Goal: Information Seeking & Learning: Check status

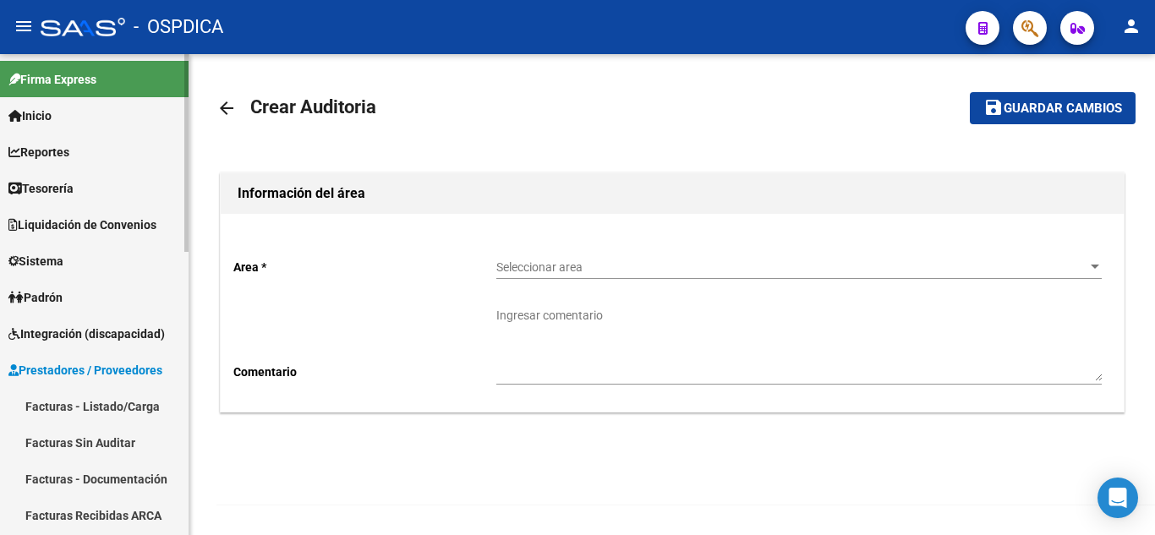
scroll to position [85, 0]
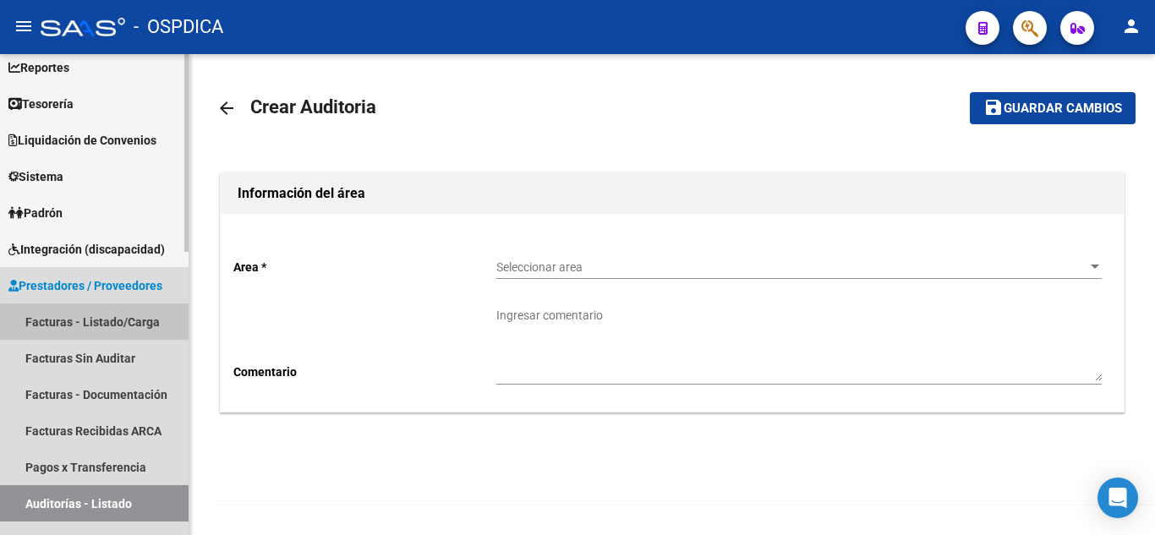
click at [79, 318] on link "Facturas - Listado/Carga" at bounding box center [94, 322] width 189 height 36
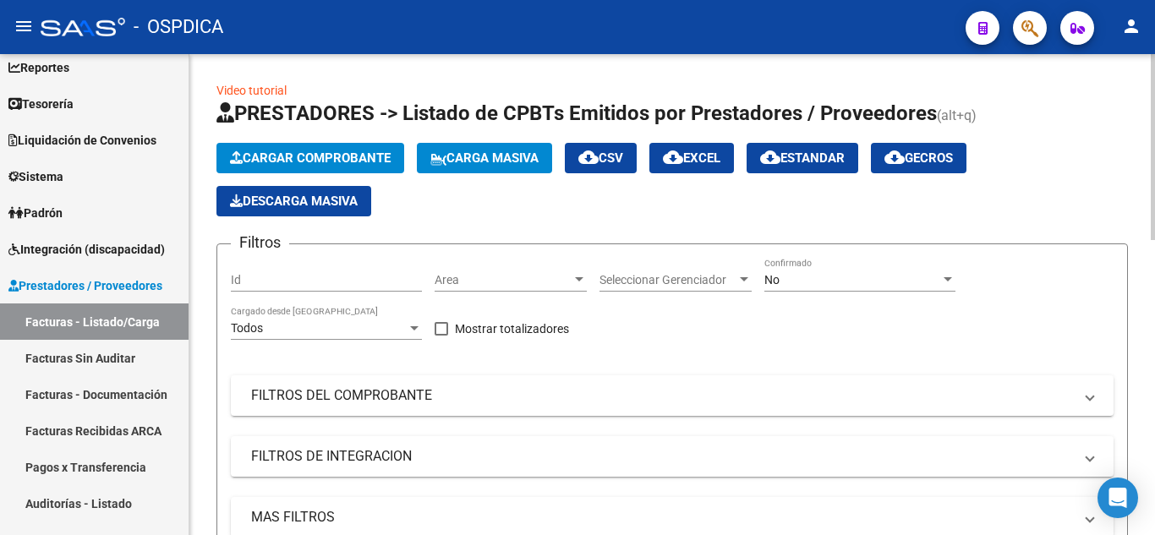
click at [572, 284] on div at bounding box center [579, 280] width 15 height 14
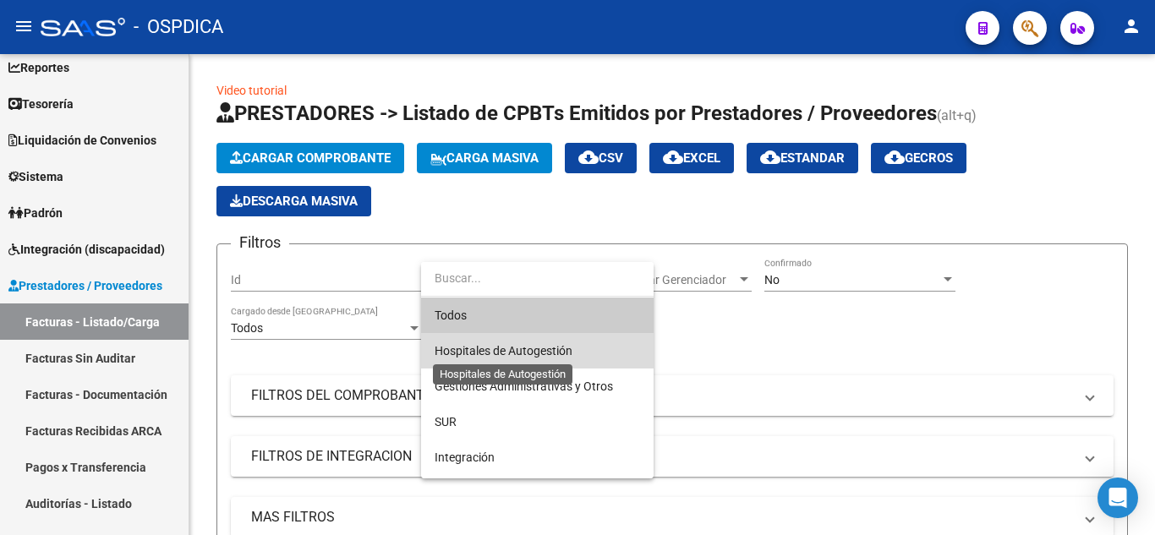
click at [552, 347] on span "Hospitales de Autogestión" at bounding box center [504, 351] width 138 height 14
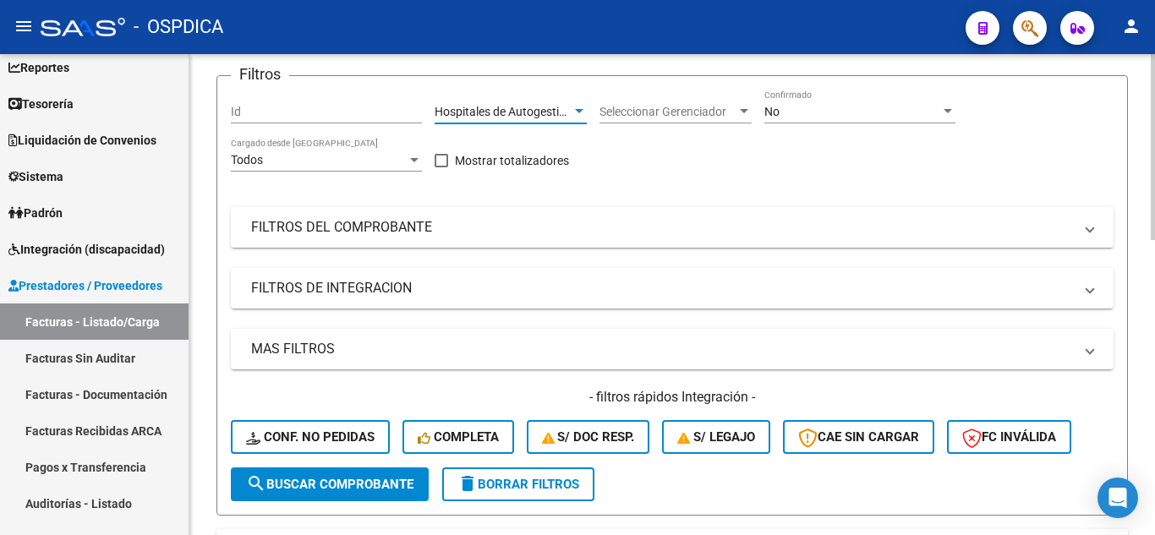
scroll to position [169, 0]
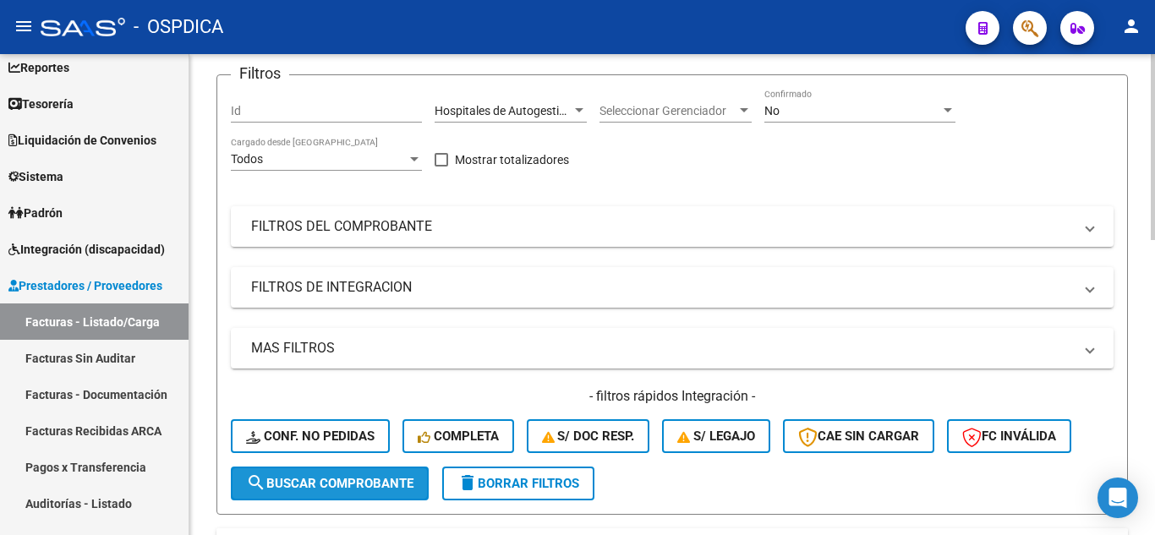
click at [329, 477] on span "search Buscar Comprobante" at bounding box center [329, 483] width 167 height 15
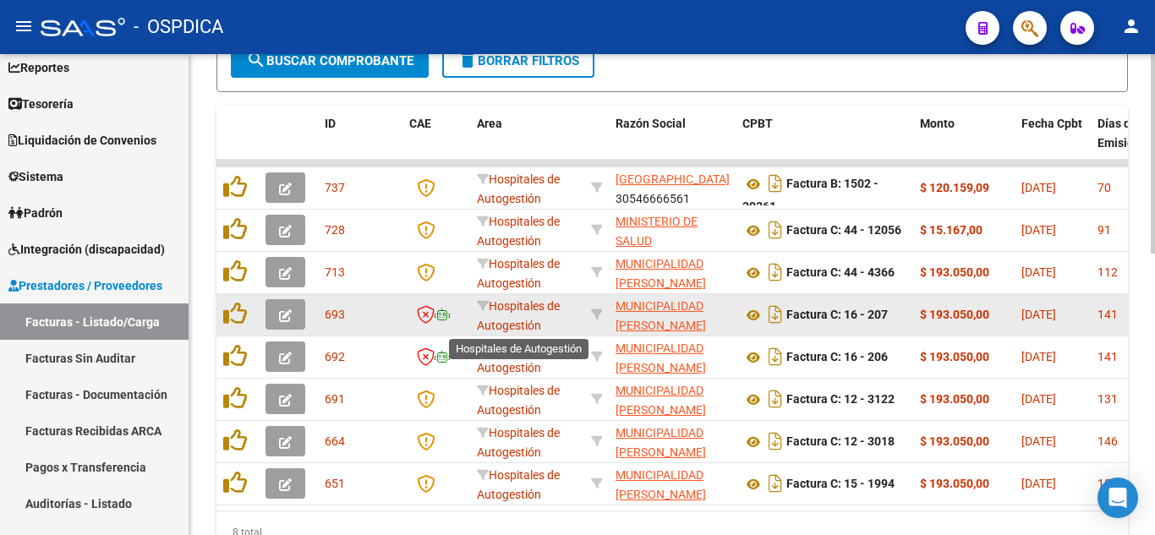
scroll to position [3, 0]
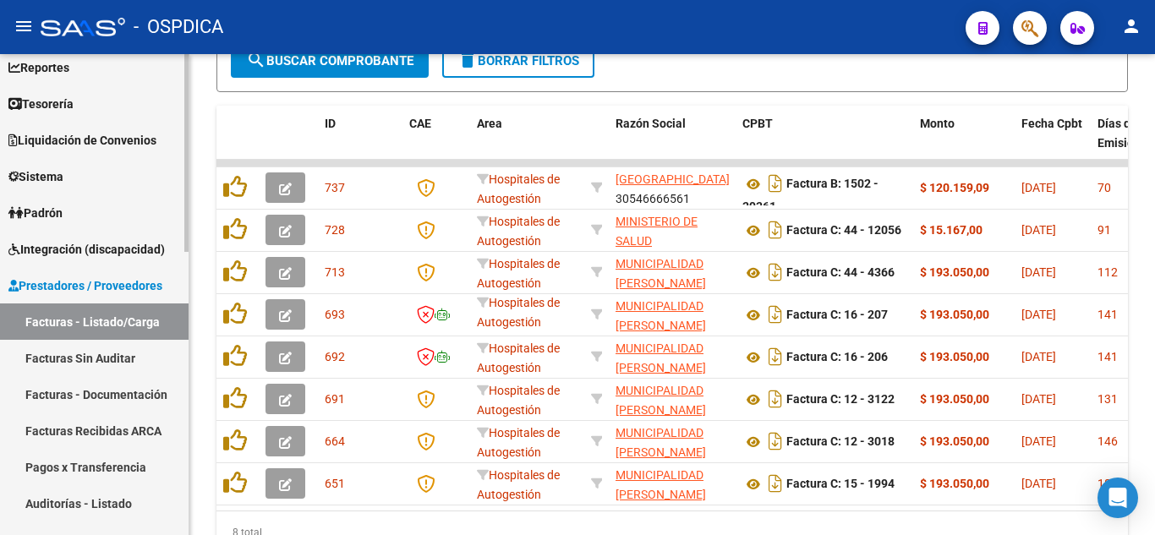
click at [101, 358] on link "Facturas Sin Auditar" at bounding box center [94, 358] width 189 height 36
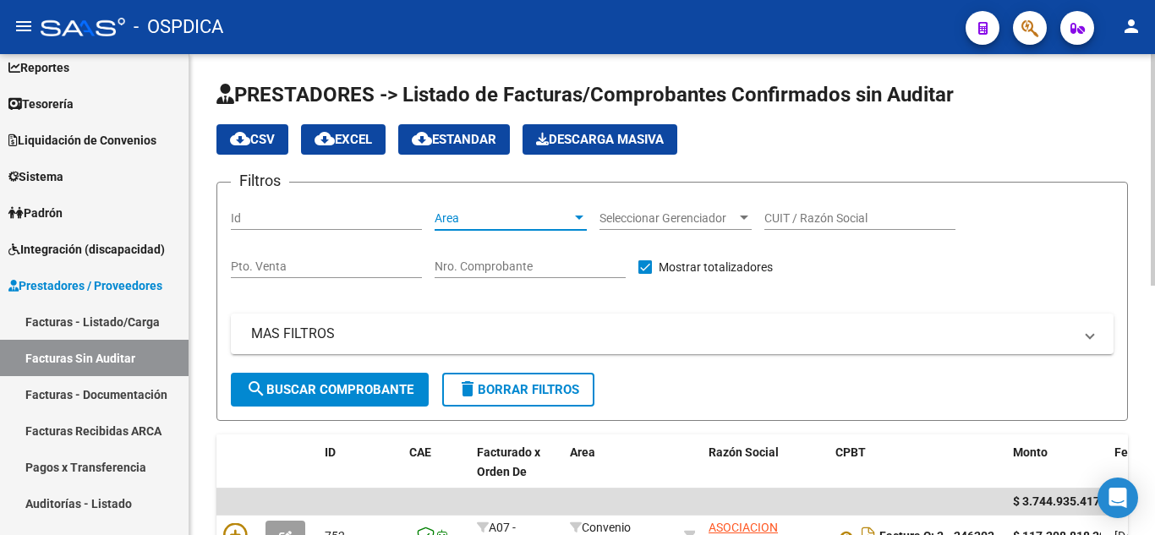
click at [566, 211] on span "Area" at bounding box center [503, 218] width 137 height 14
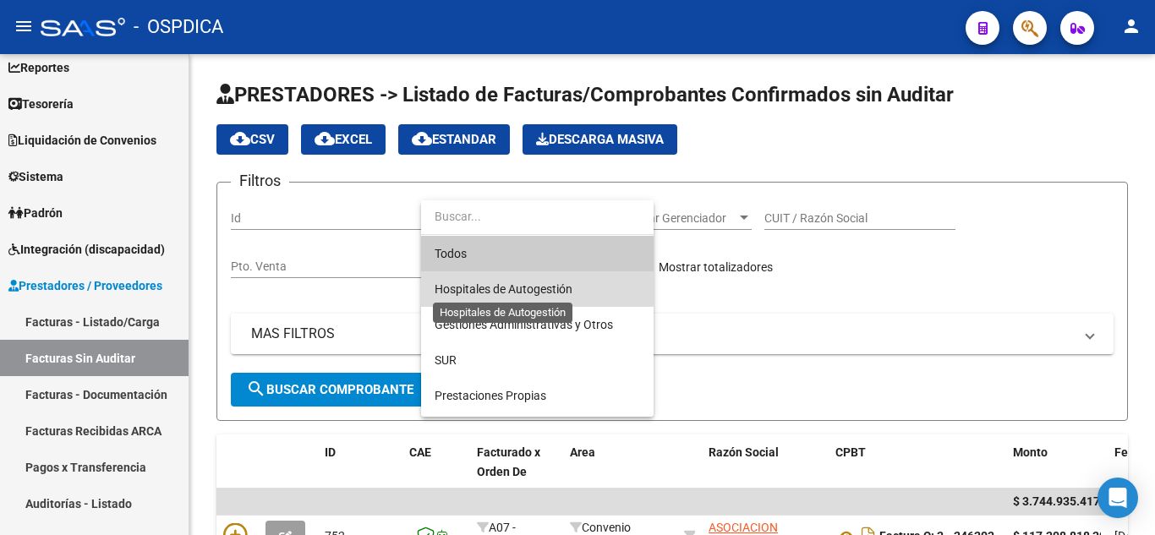
click at [536, 285] on span "Hospitales de Autogestión" at bounding box center [504, 289] width 138 height 14
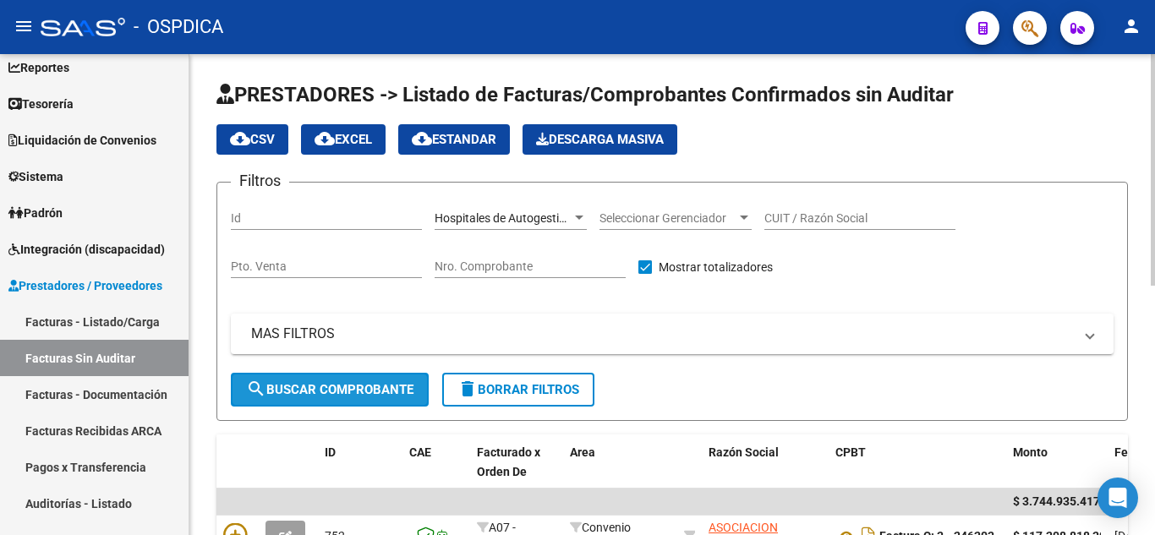
click at [338, 384] on span "search Buscar Comprobante" at bounding box center [329, 389] width 167 height 15
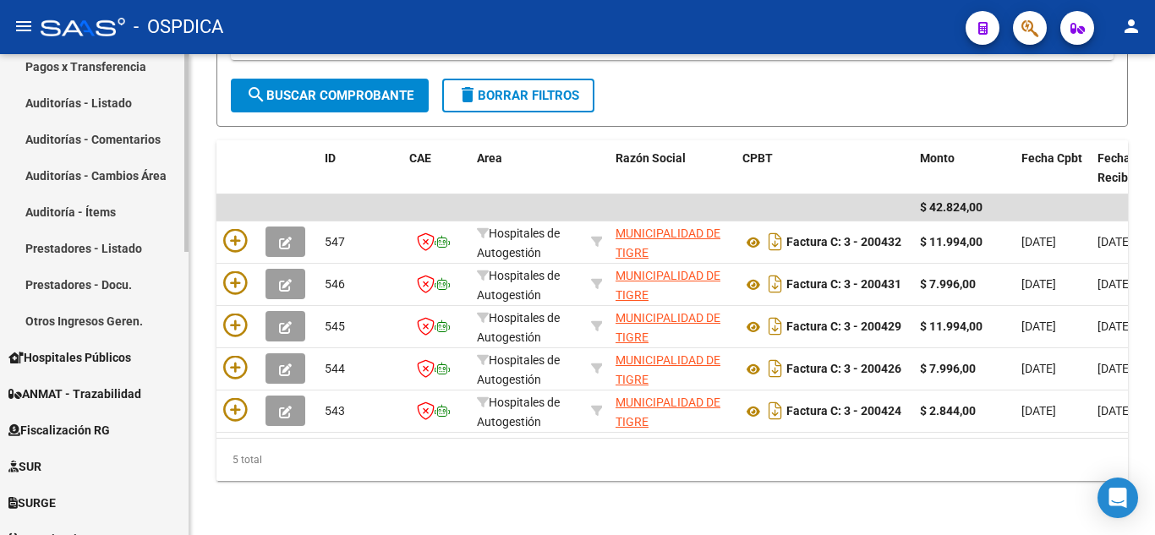
scroll to position [423, 0]
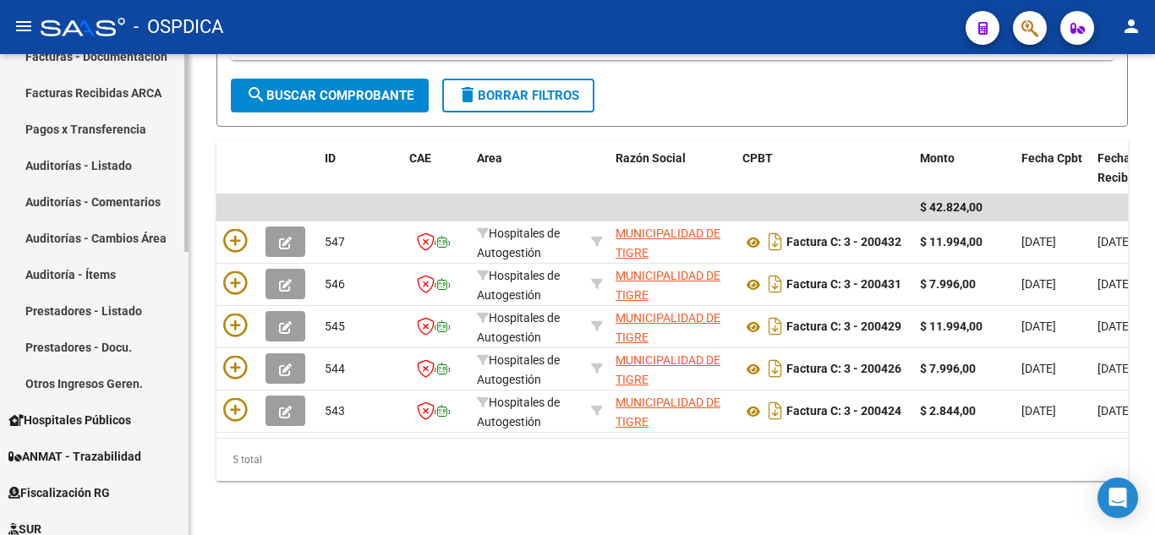
click at [98, 203] on link "Auditorías - Comentarios" at bounding box center [94, 201] width 189 height 36
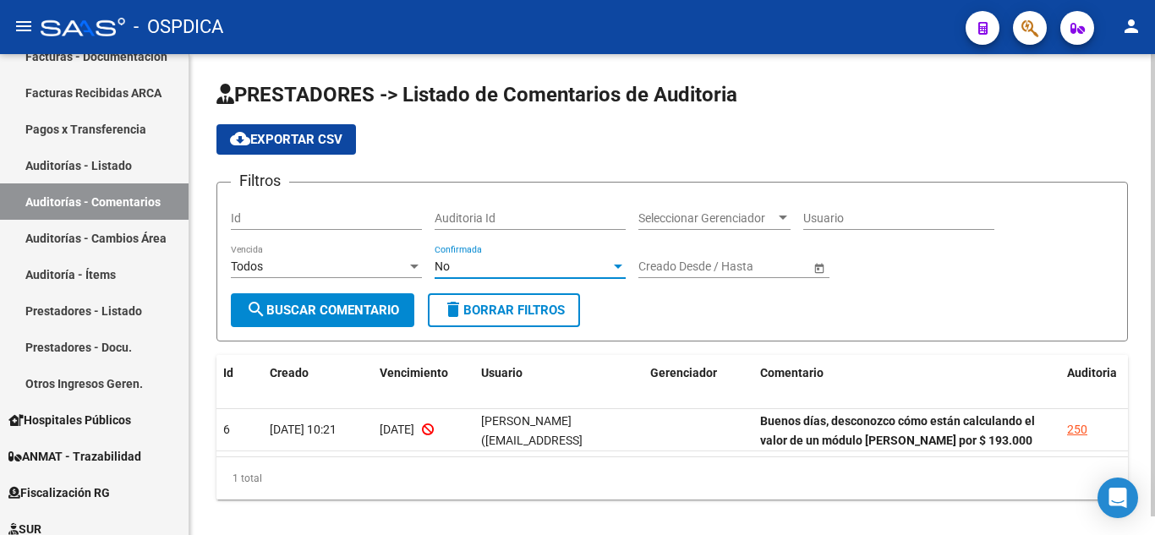
click at [619, 265] on div at bounding box center [618, 267] width 8 height 4
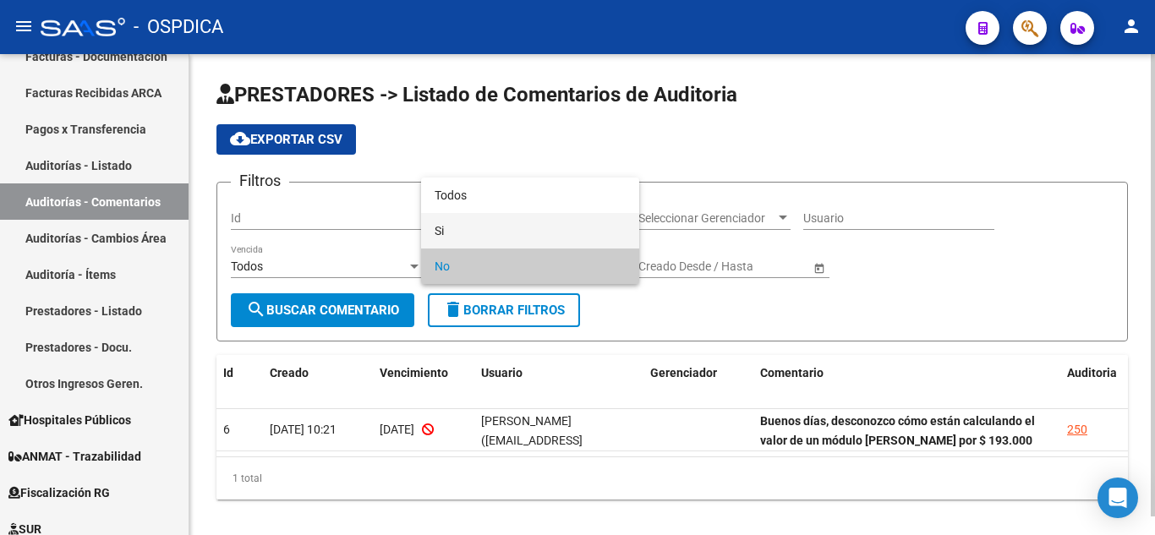
click at [601, 232] on span "Si" at bounding box center [530, 231] width 191 height 36
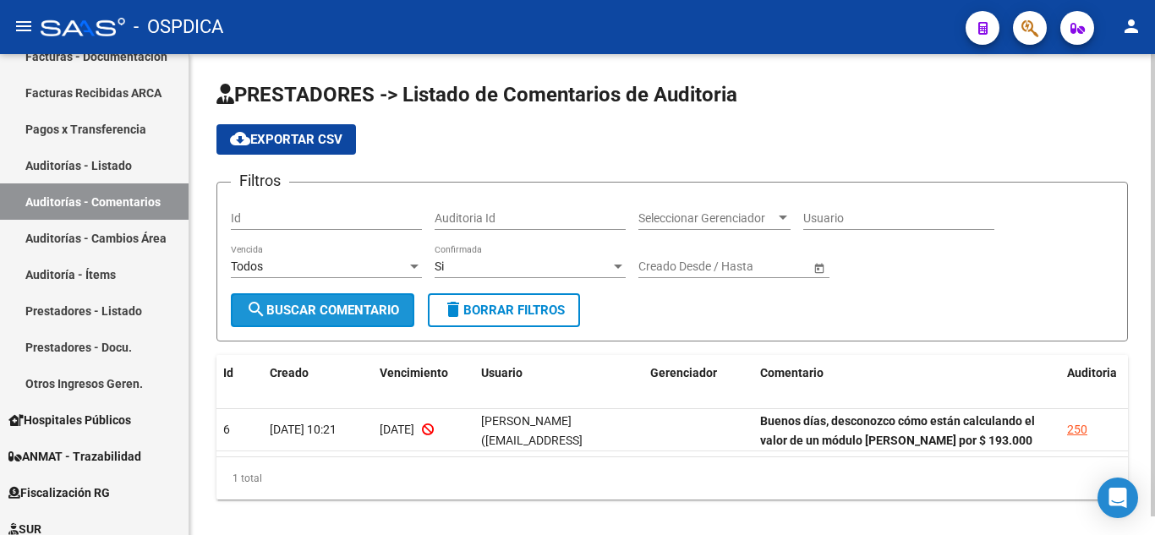
click at [358, 307] on span "search Buscar Comentario" at bounding box center [322, 310] width 153 height 15
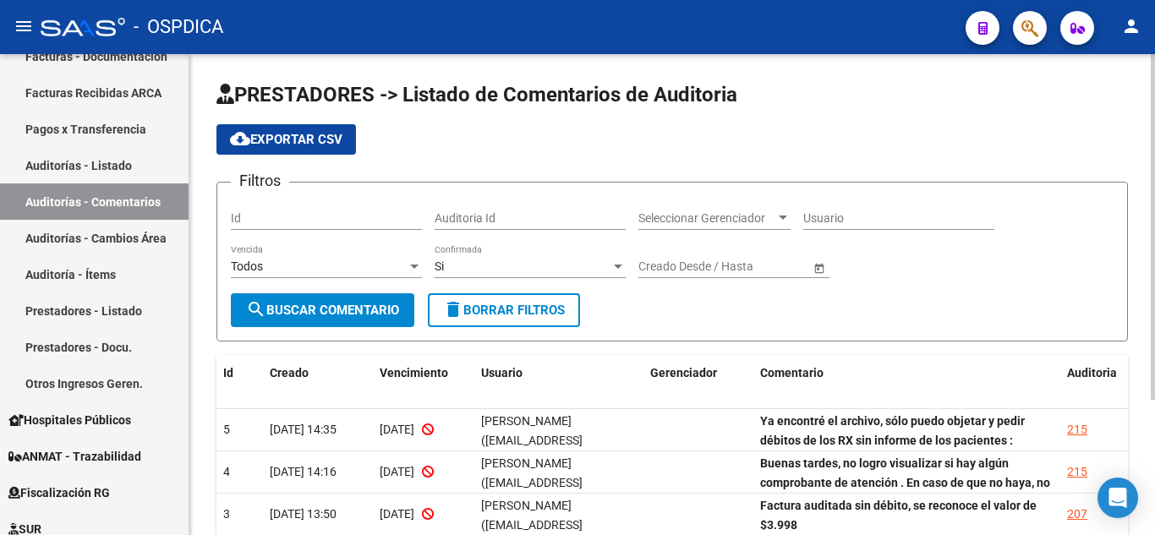
click at [612, 260] on div at bounding box center [617, 267] width 15 height 14
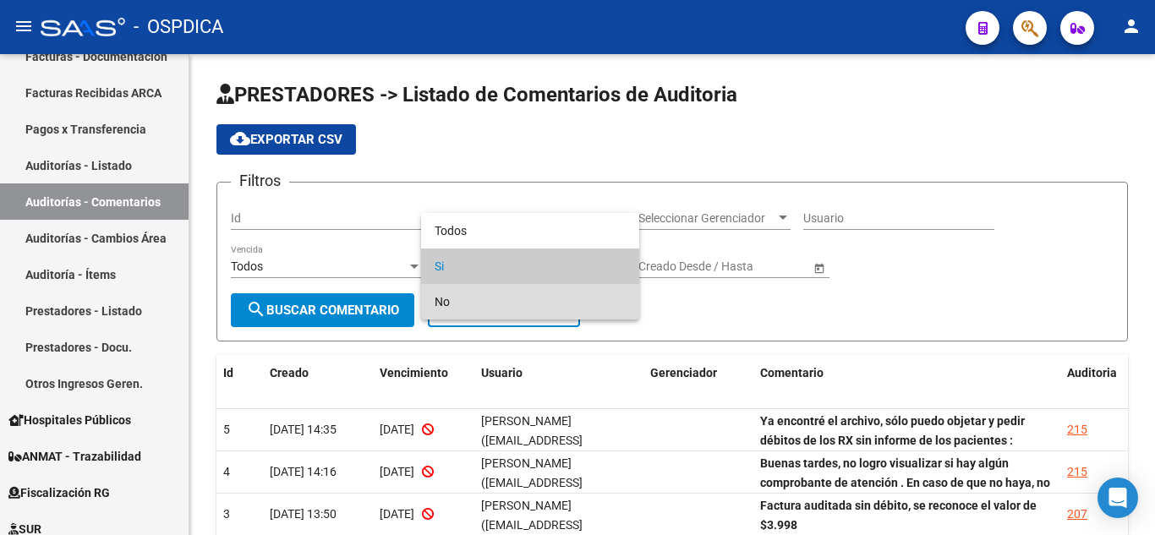
click at [626, 304] on mat-option "No" at bounding box center [530, 302] width 218 height 36
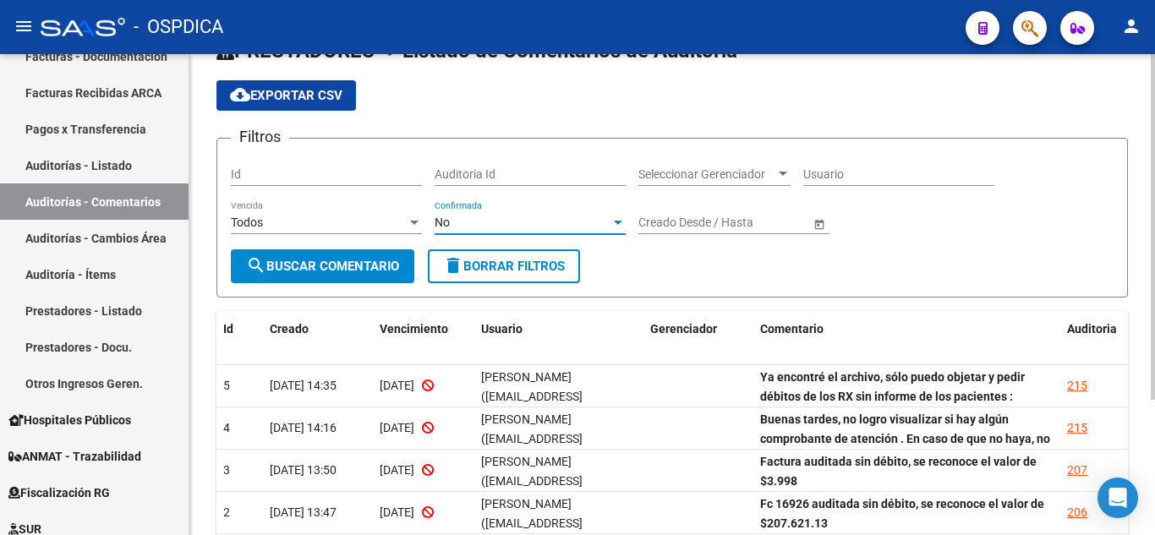
scroll to position [19, 0]
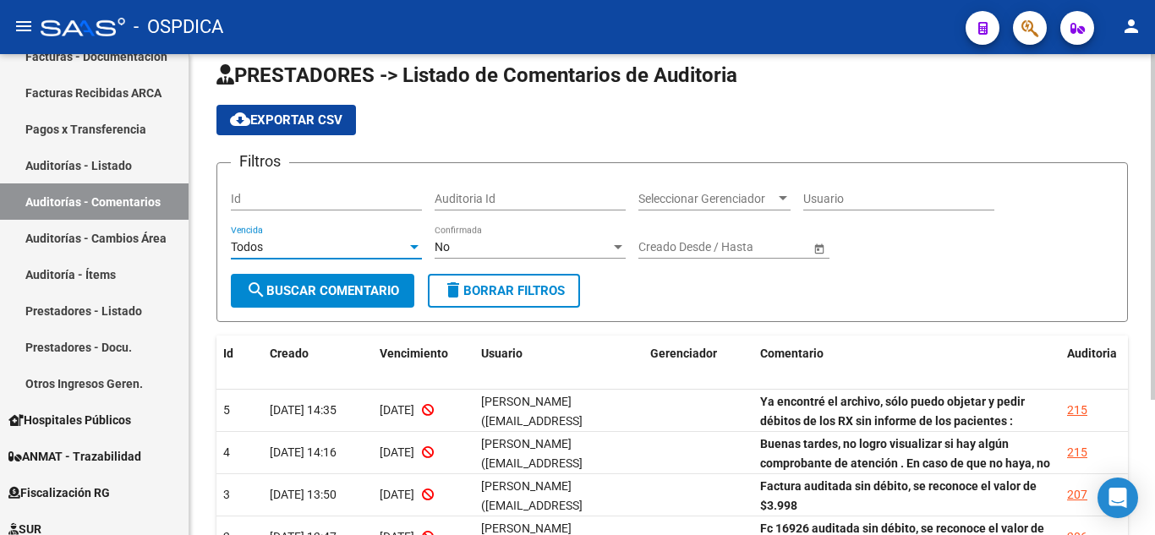
click at [406, 249] on div "Todos" at bounding box center [319, 247] width 176 height 14
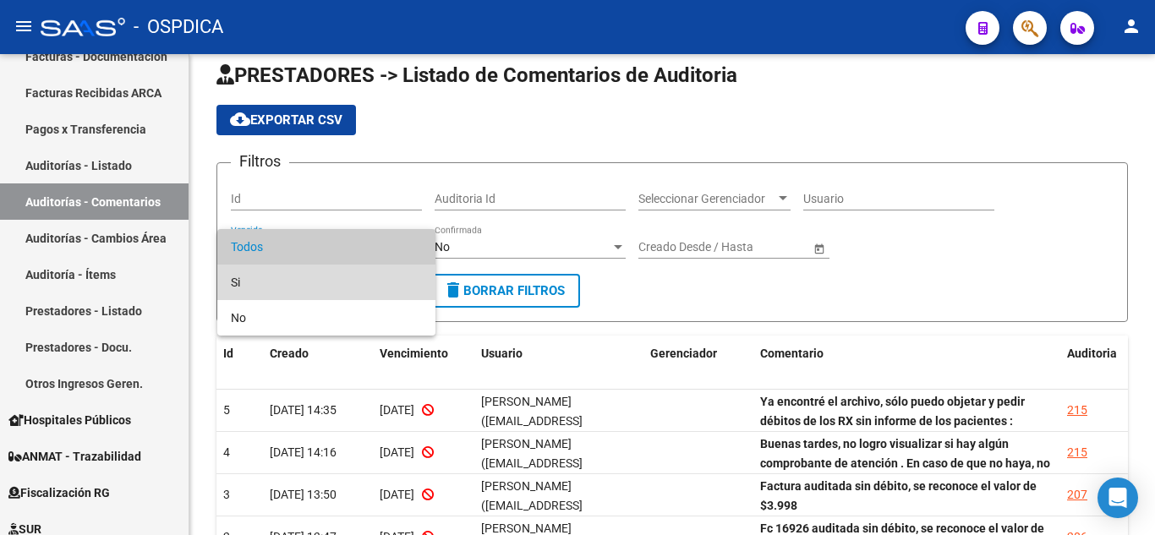
click at [380, 286] on span "Si" at bounding box center [326, 283] width 191 height 36
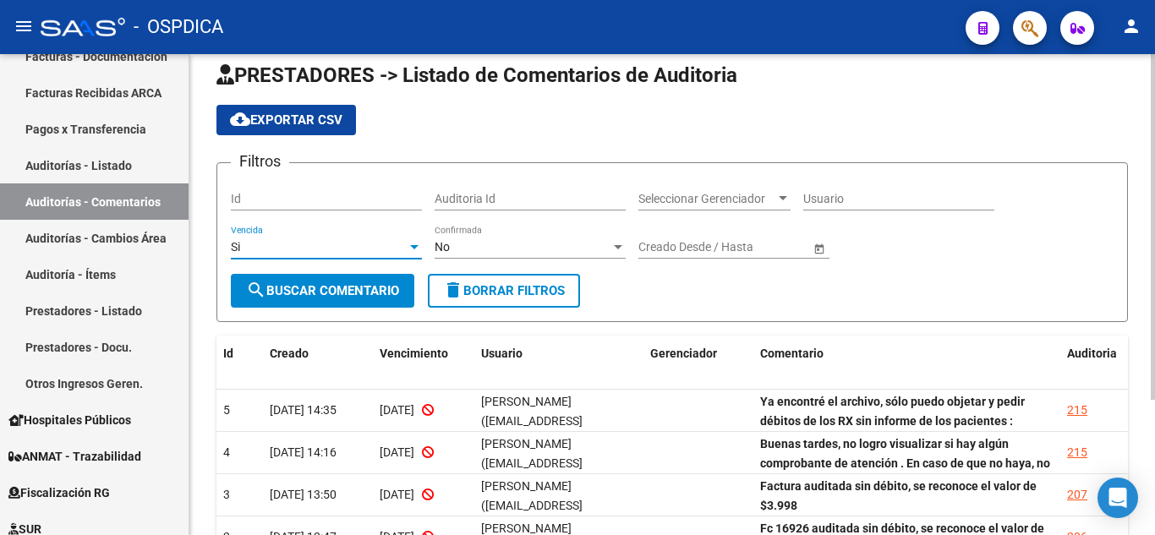
click at [376, 293] on span "search Buscar Comentario" at bounding box center [322, 290] width 153 height 15
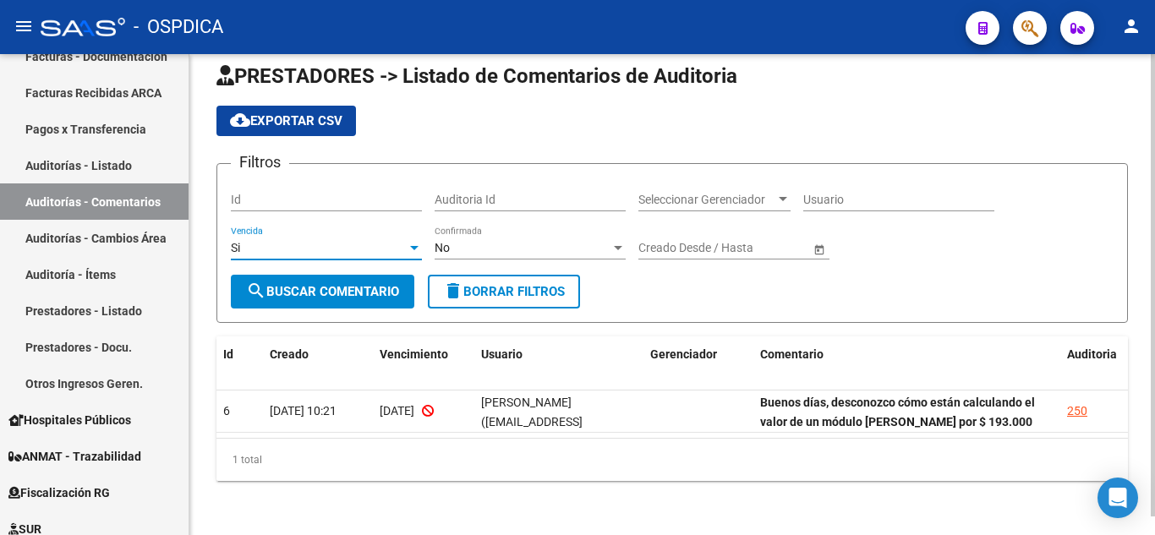
click at [410, 250] on div at bounding box center [414, 248] width 15 height 14
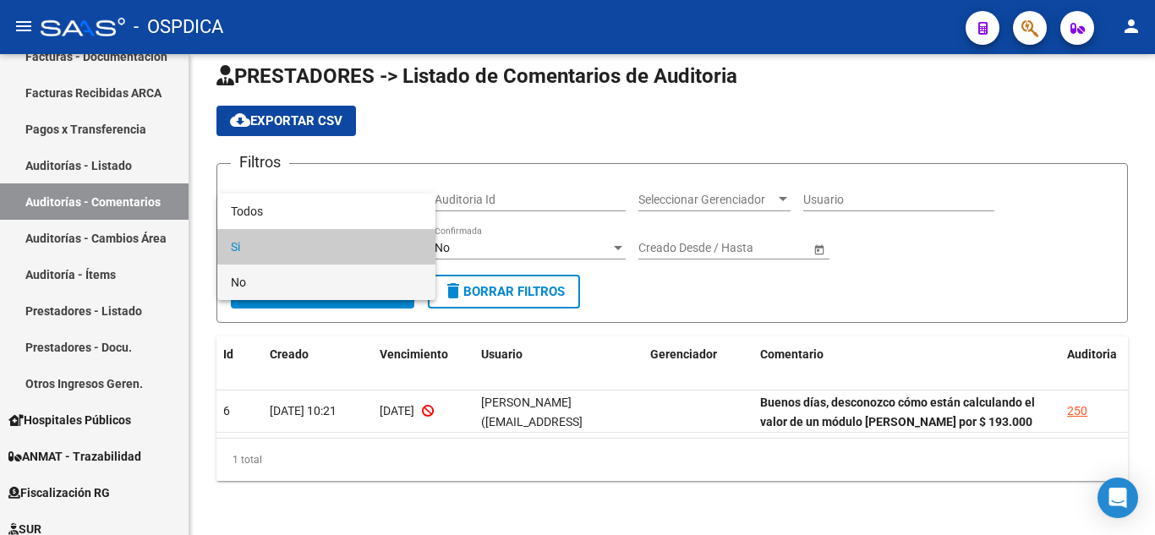
click at [382, 288] on span "No" at bounding box center [326, 283] width 191 height 36
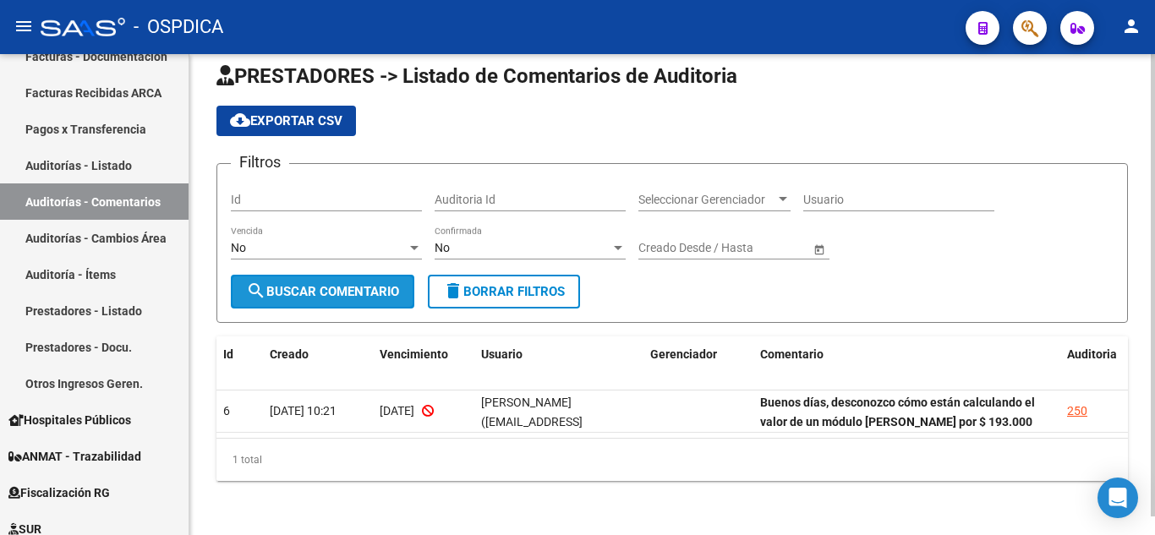
click at [386, 288] on span "search Buscar Comentario" at bounding box center [322, 291] width 153 height 15
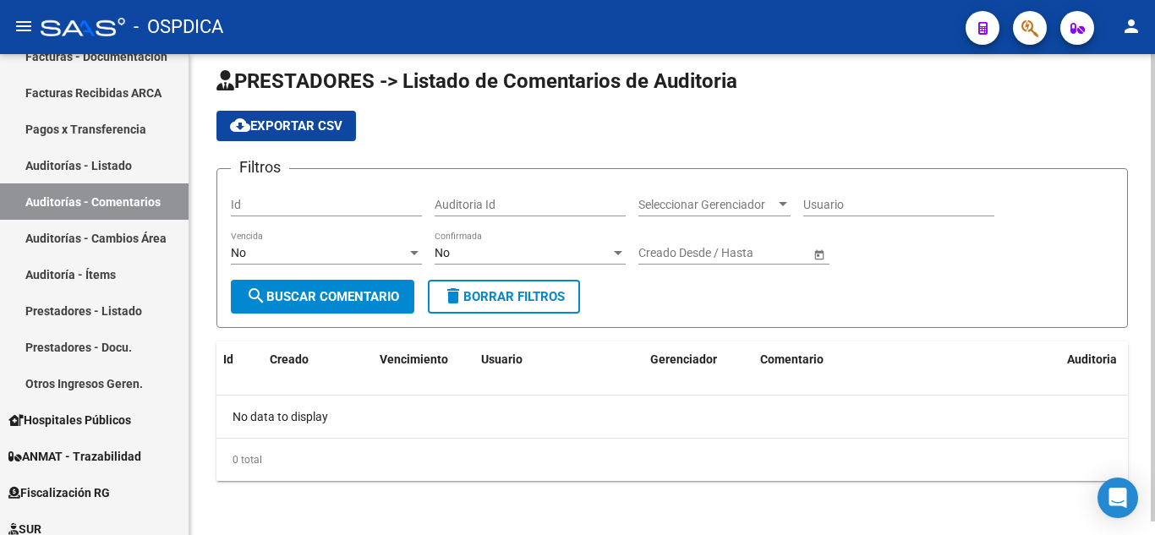
scroll to position [0, 0]
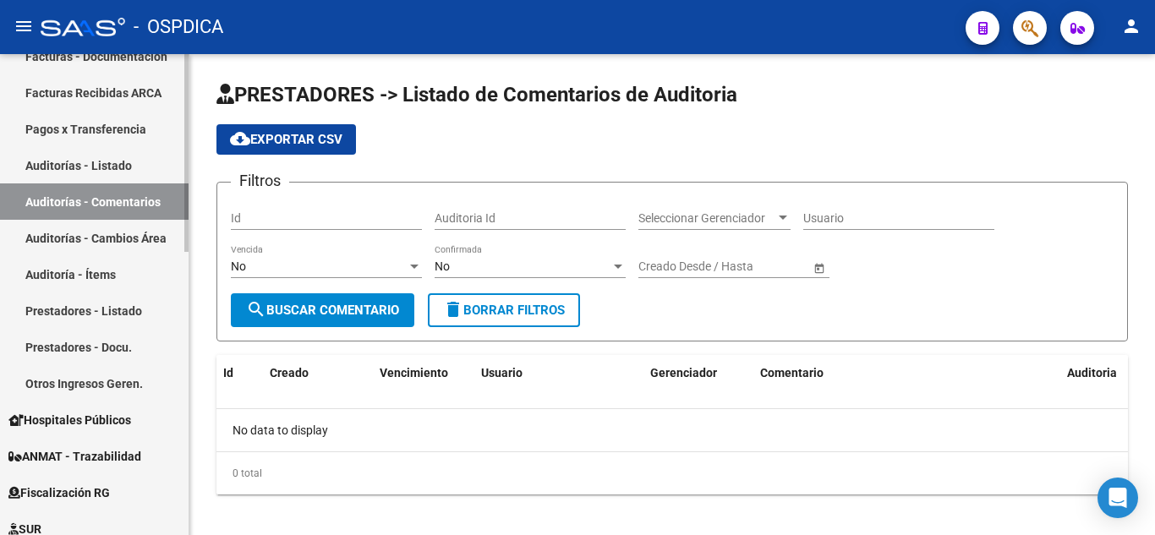
click at [68, 193] on link "Auditorías - Comentarios" at bounding box center [94, 201] width 189 height 36
click at [94, 166] on link "Auditorías - Listado" at bounding box center [94, 165] width 189 height 36
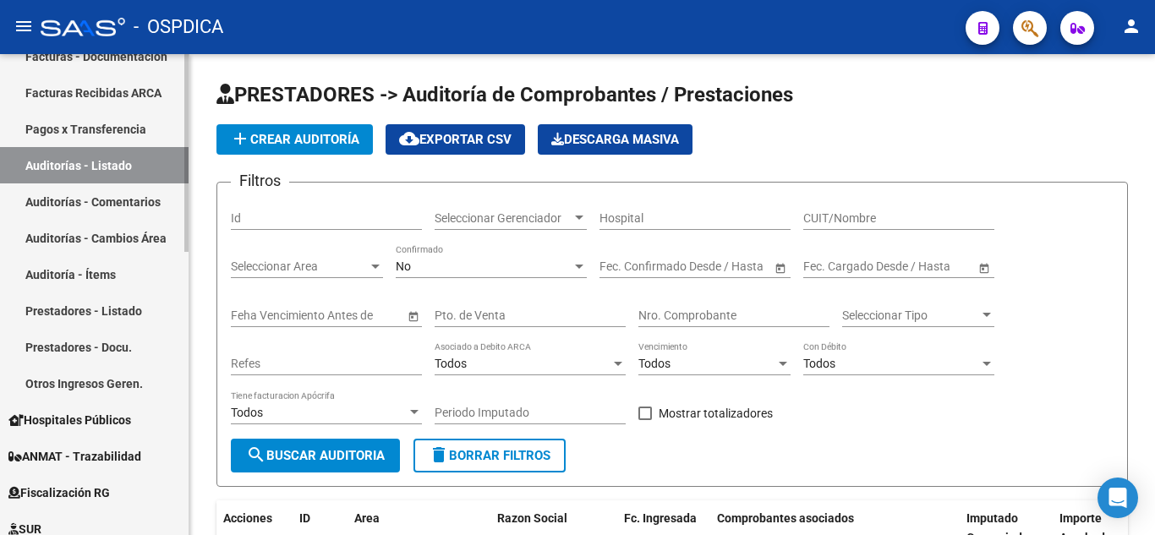
click at [64, 200] on link "Auditorías - Comentarios" at bounding box center [94, 201] width 189 height 36
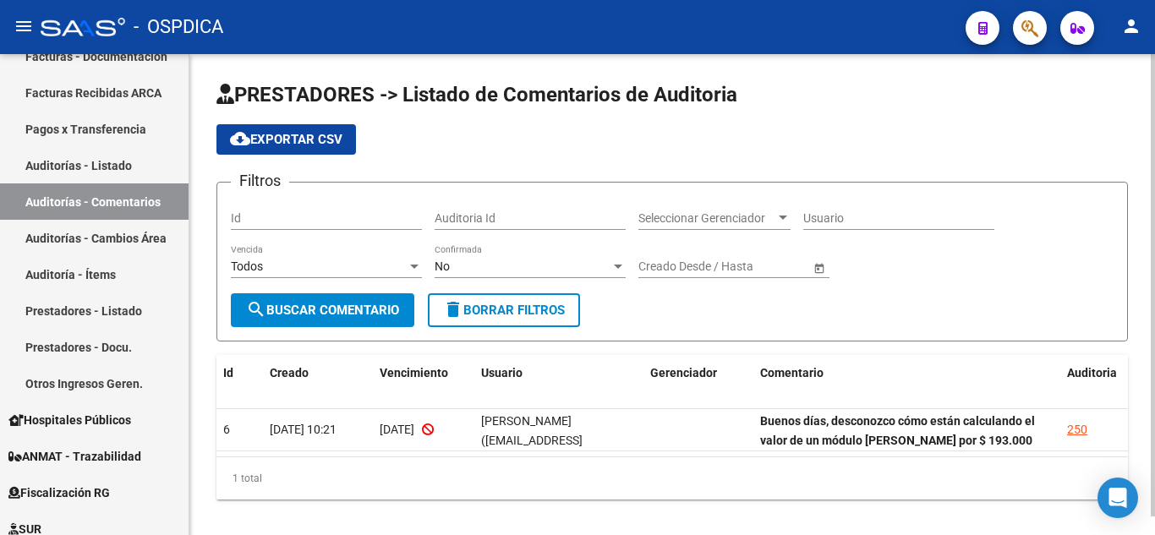
scroll to position [19, 0]
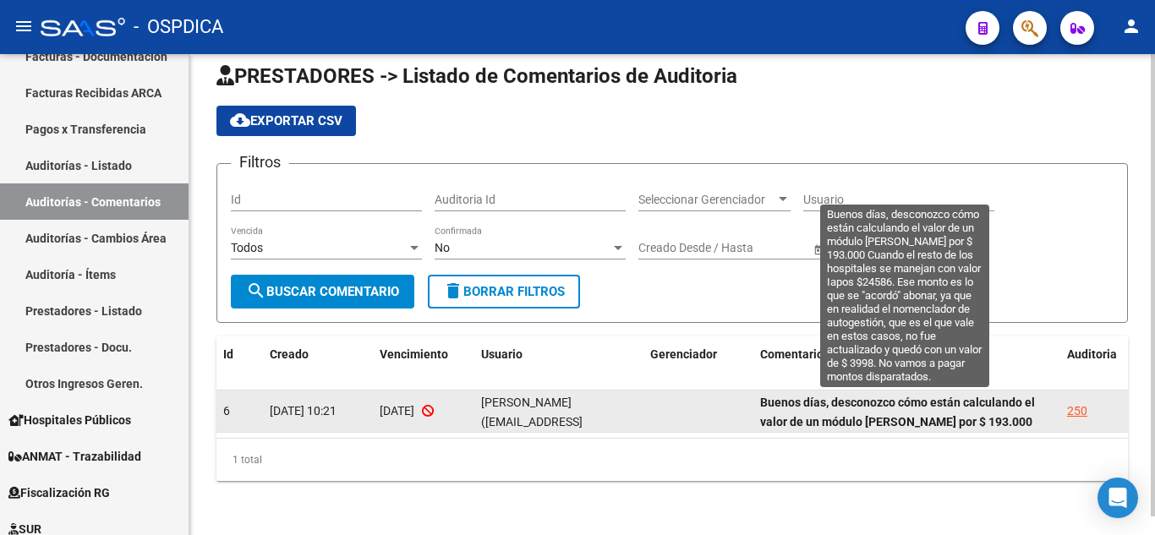
click at [948, 405] on strong "Buenos días, desconozco cómo están calculando el valor de un módulo [PERSON_NAM…" at bounding box center [905, 470] width 290 height 148
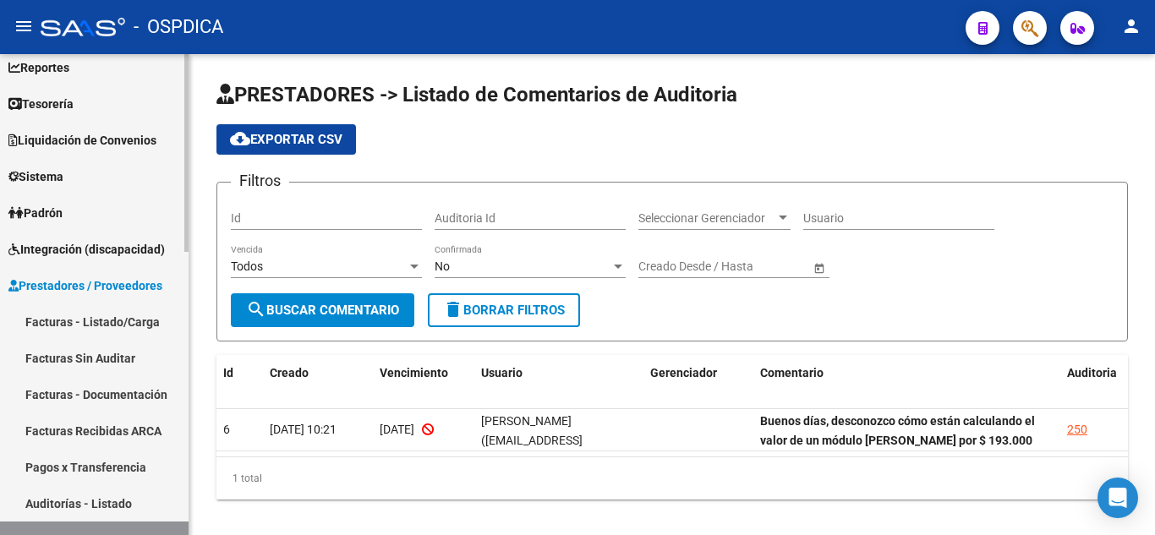
scroll to position [169, 0]
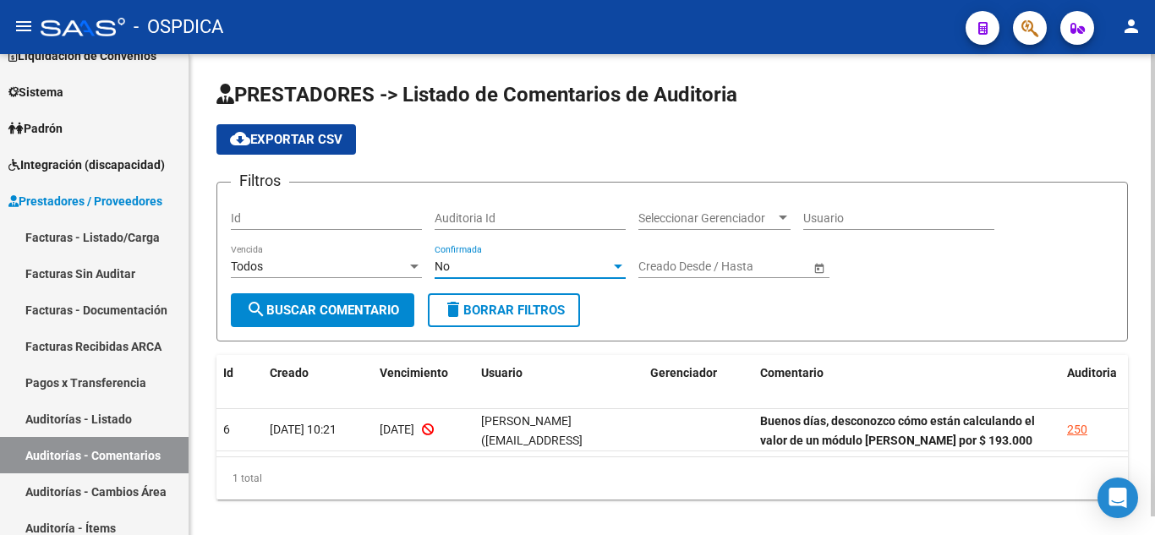
click at [615, 263] on div at bounding box center [617, 267] width 15 height 14
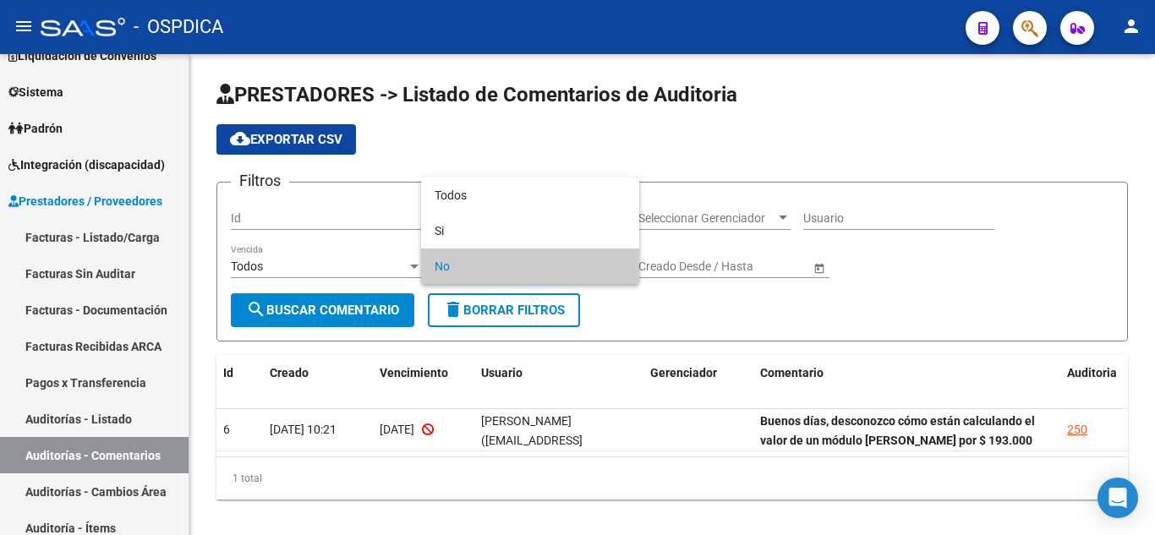
click at [600, 175] on div at bounding box center [577, 267] width 1155 height 535
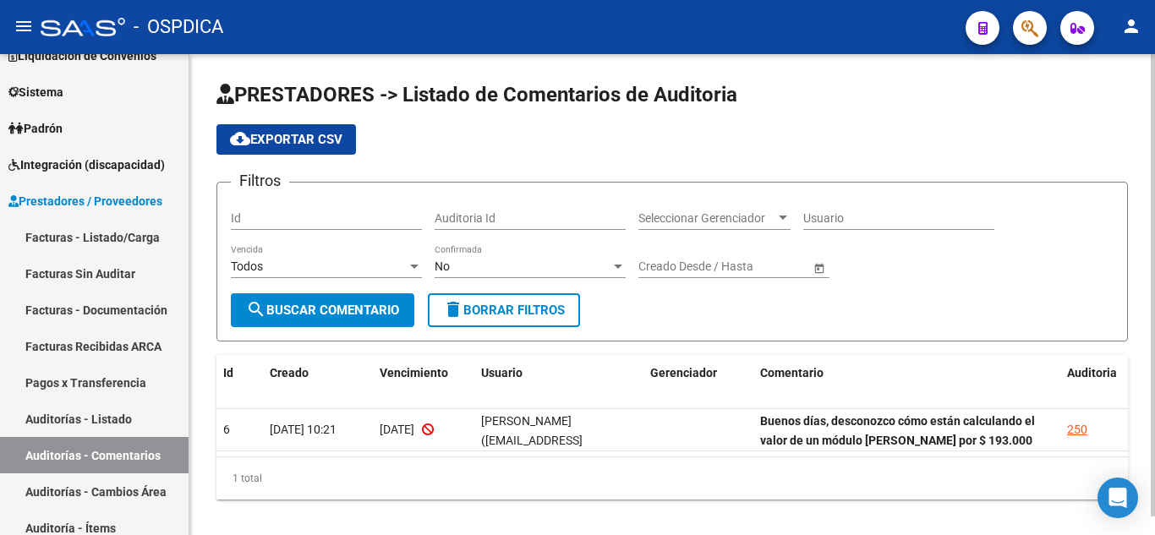
click at [605, 196] on div "Auditoria Id" at bounding box center [530, 213] width 191 height 34
click at [619, 270] on div at bounding box center [617, 267] width 15 height 14
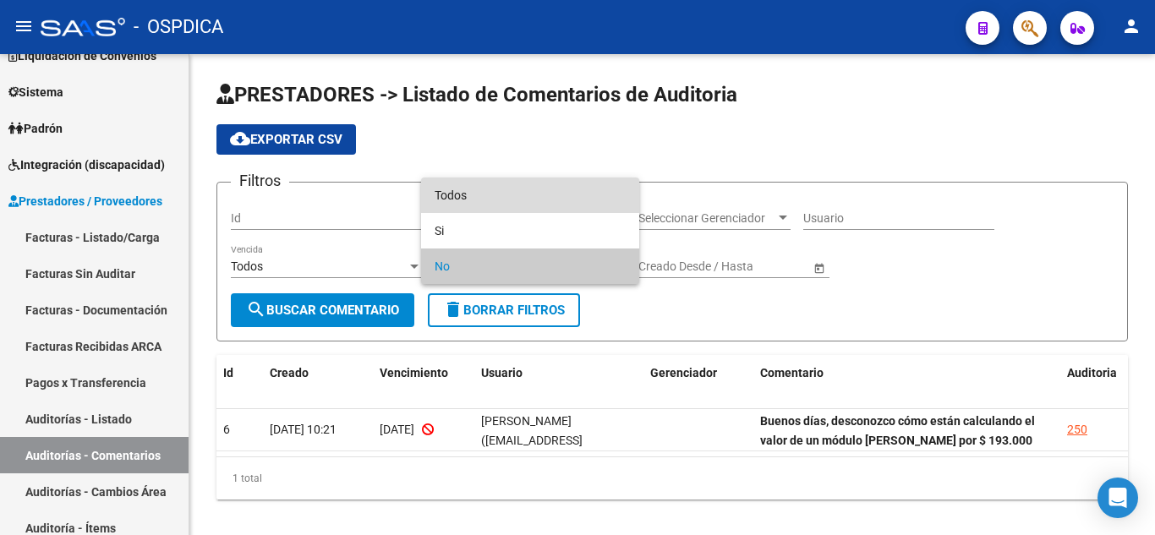
click at [611, 189] on span "Todos" at bounding box center [530, 196] width 191 height 36
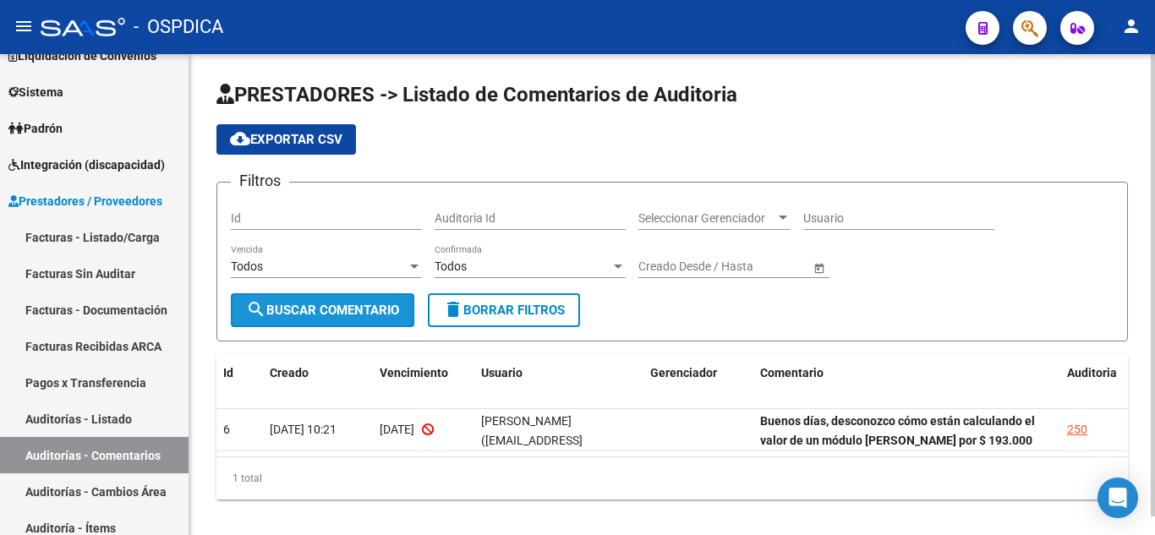
click at [367, 309] on span "search Buscar Comentario" at bounding box center [322, 310] width 153 height 15
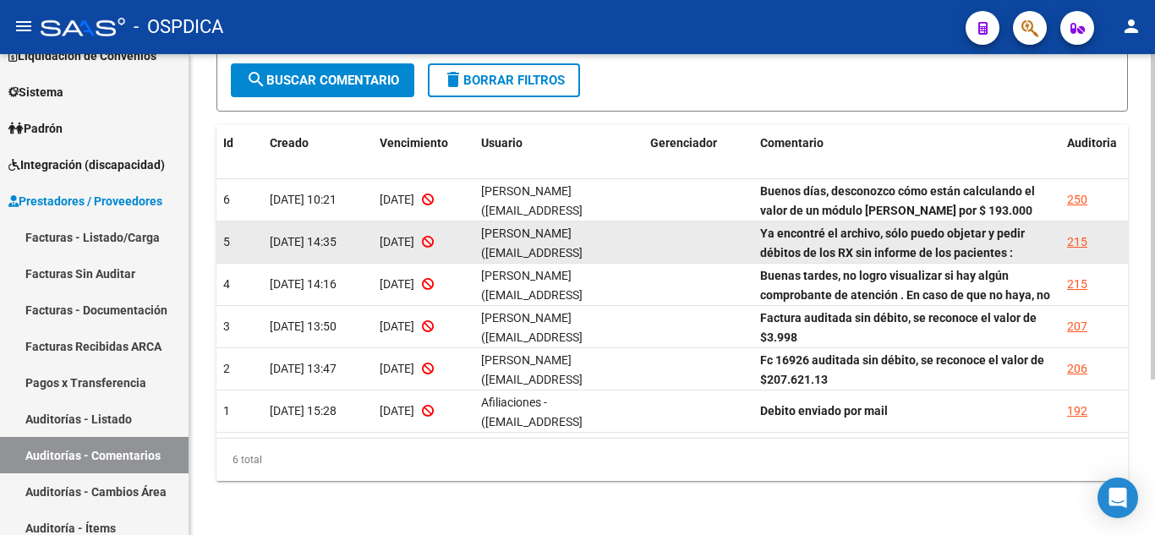
scroll to position [146, 0]
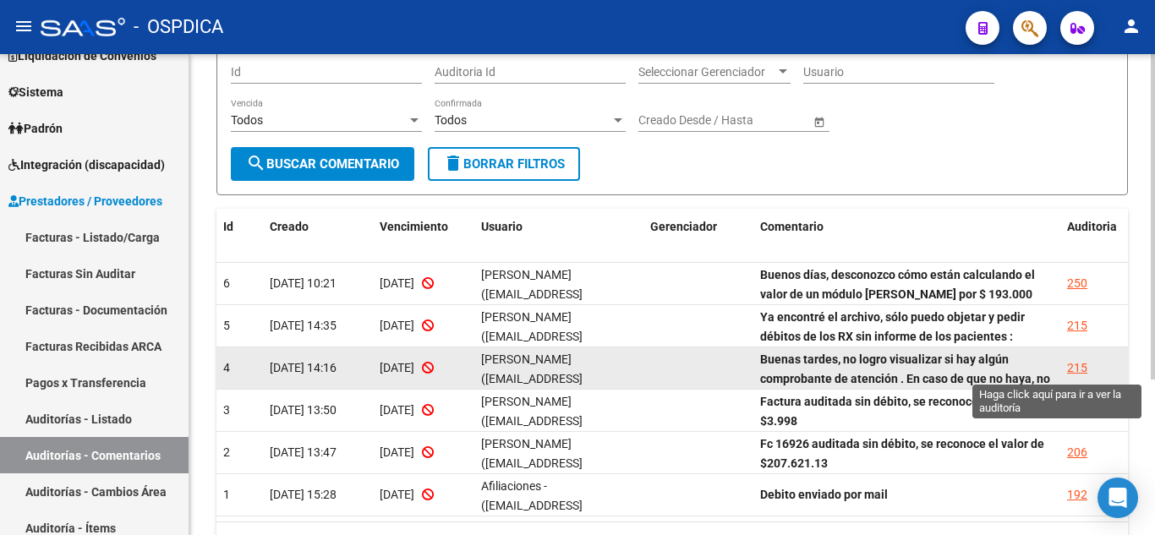
click at [1077, 369] on div "215" at bounding box center [1077, 367] width 20 height 19
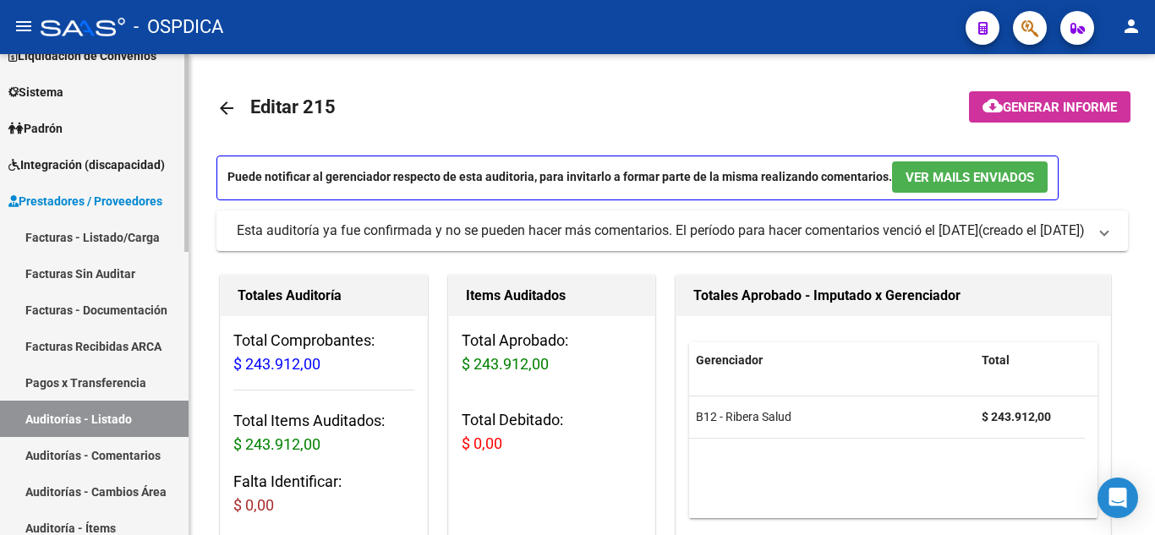
click at [66, 271] on link "Facturas Sin Auditar" at bounding box center [94, 273] width 189 height 36
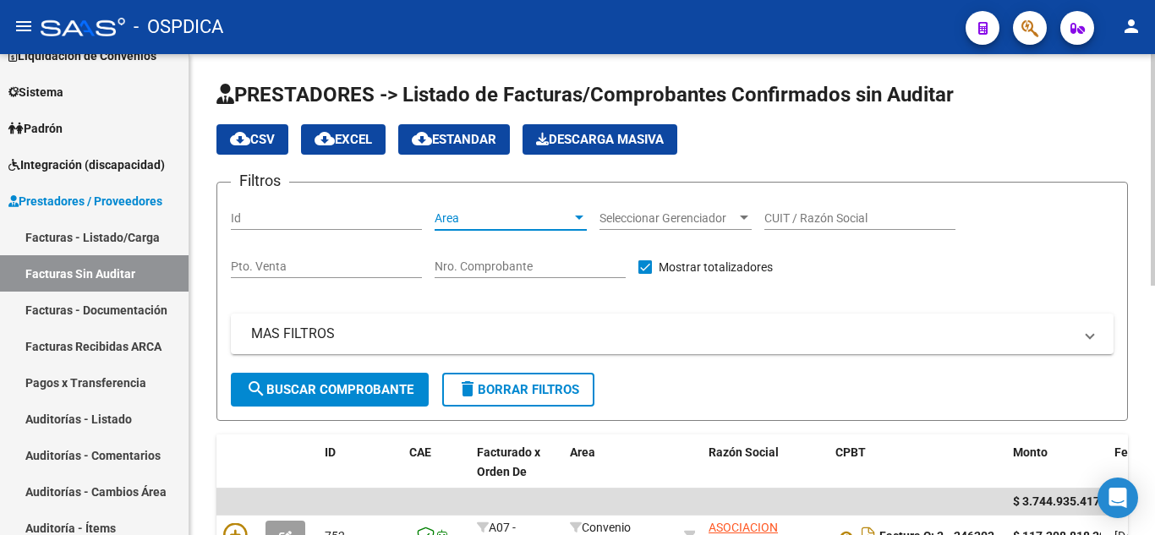
click at [578, 216] on div at bounding box center [579, 218] width 8 height 4
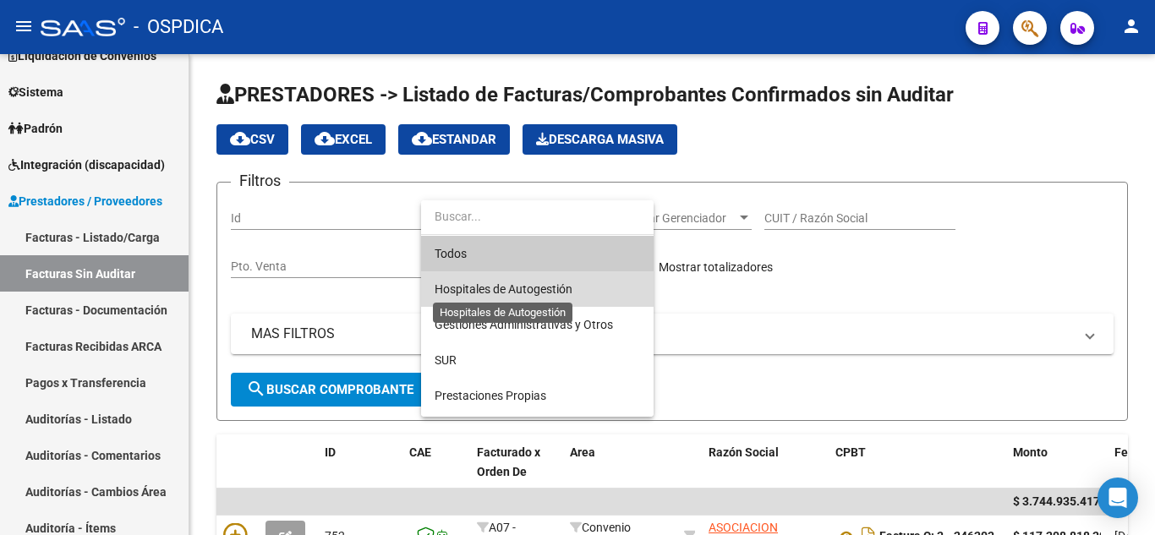
click at [562, 290] on span "Hospitales de Autogestión" at bounding box center [504, 289] width 138 height 14
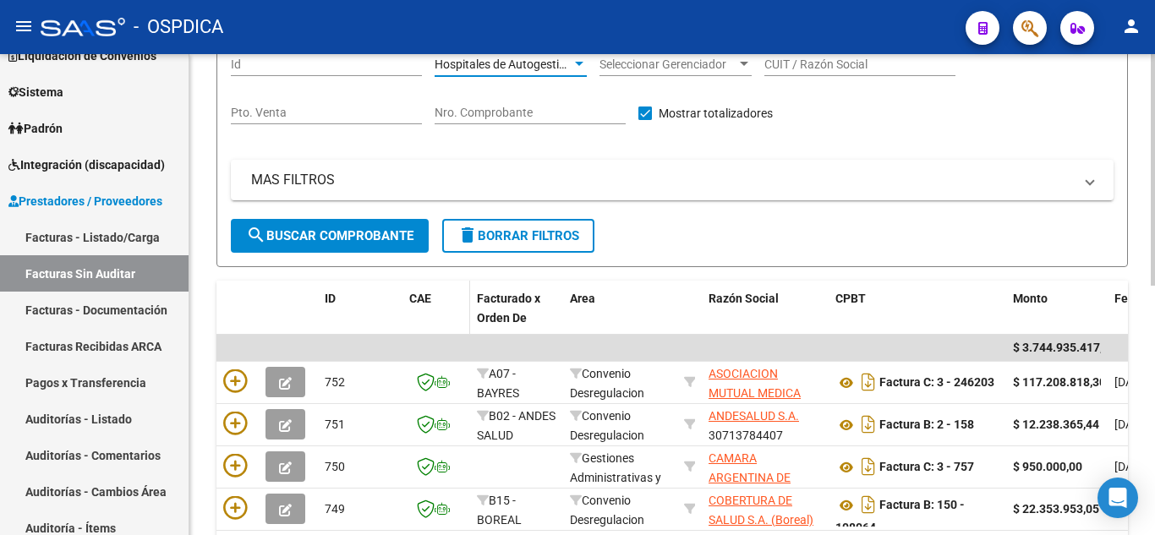
scroll to position [169, 0]
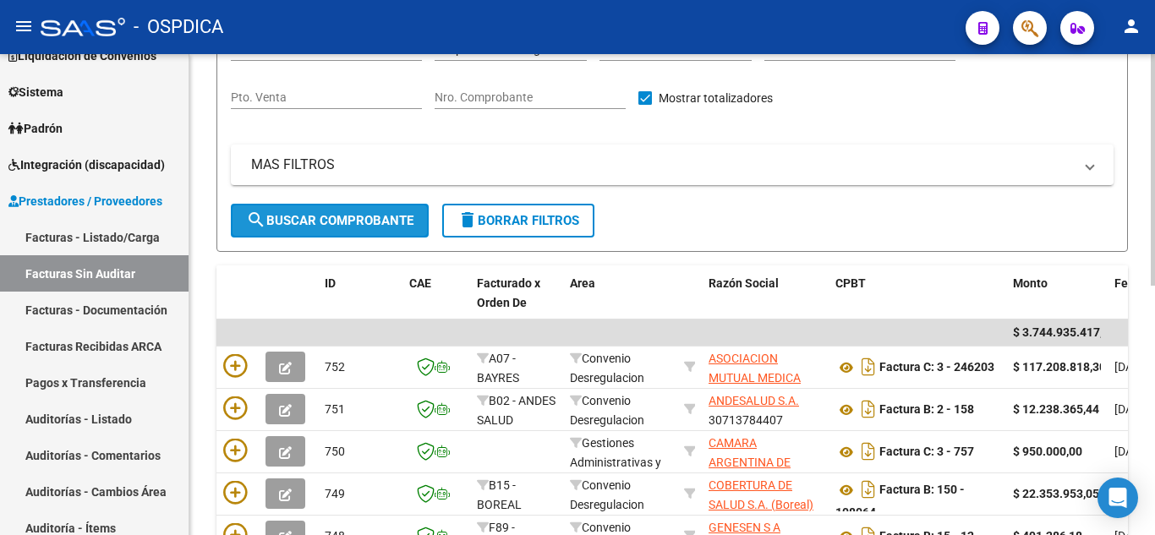
click at [314, 217] on span "search Buscar Comprobante" at bounding box center [329, 220] width 167 height 15
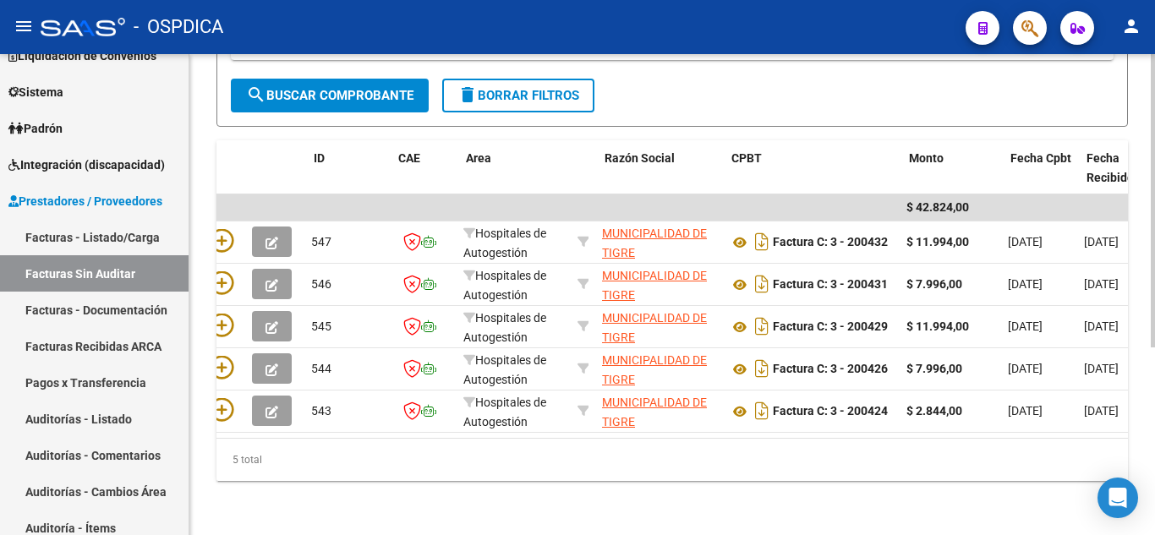
scroll to position [0, 0]
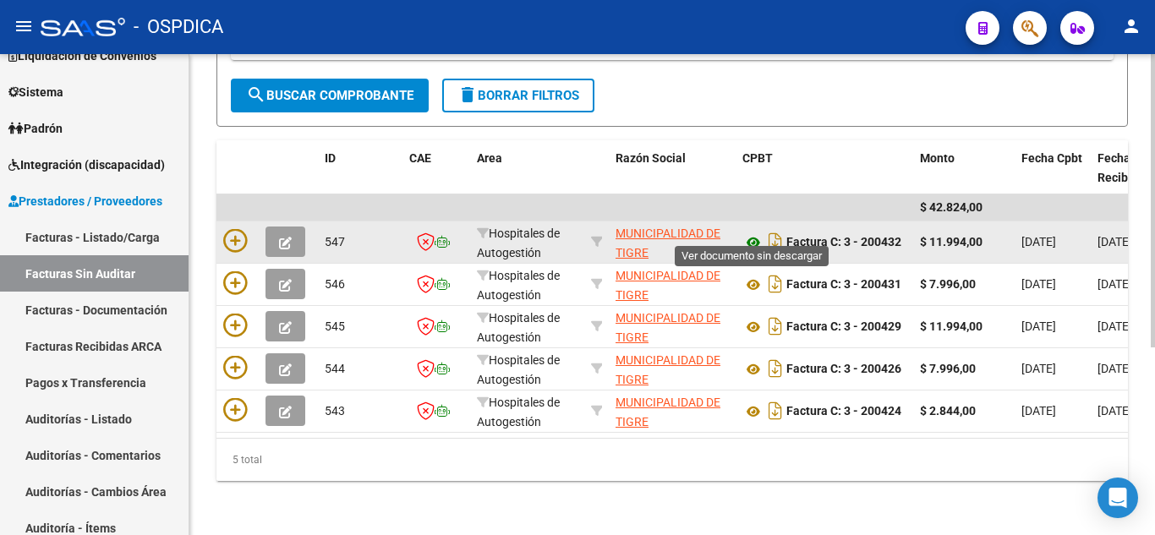
click at [758, 232] on icon at bounding box center [753, 242] width 22 height 20
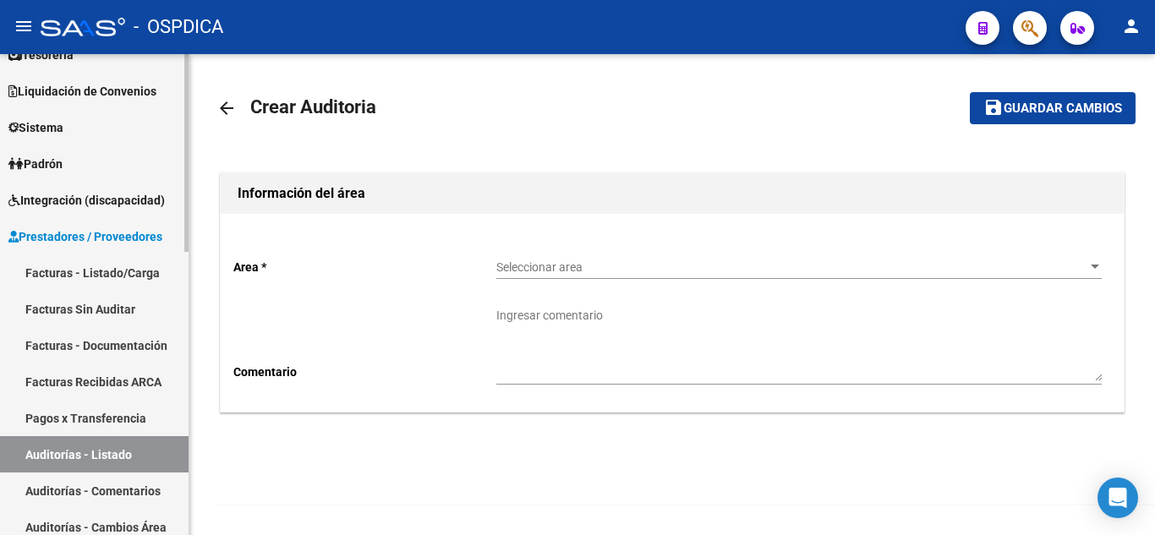
scroll to position [169, 0]
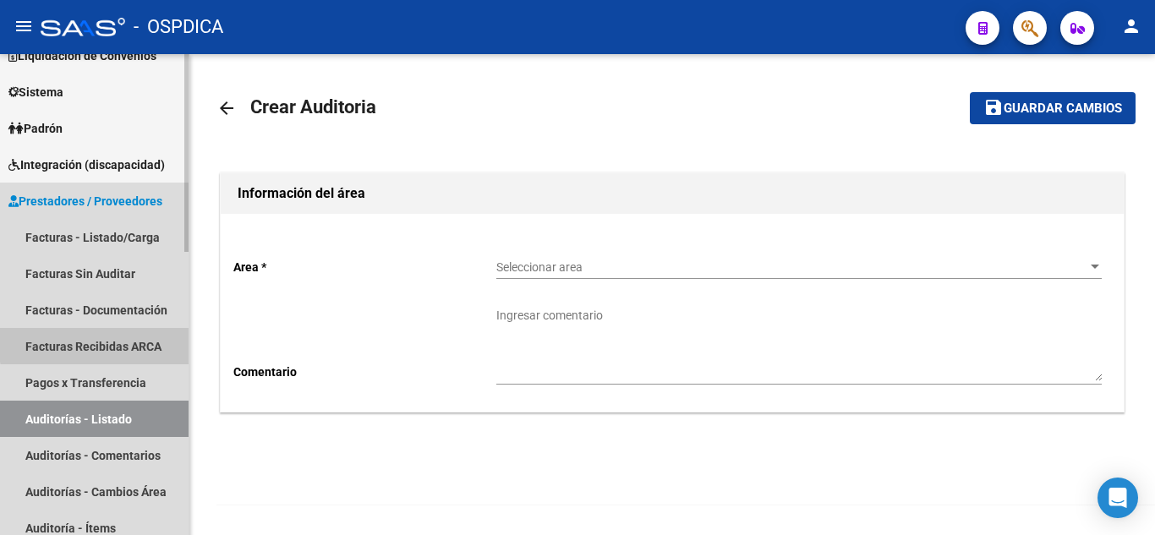
click at [122, 342] on link "Facturas Recibidas ARCA" at bounding box center [94, 346] width 189 height 36
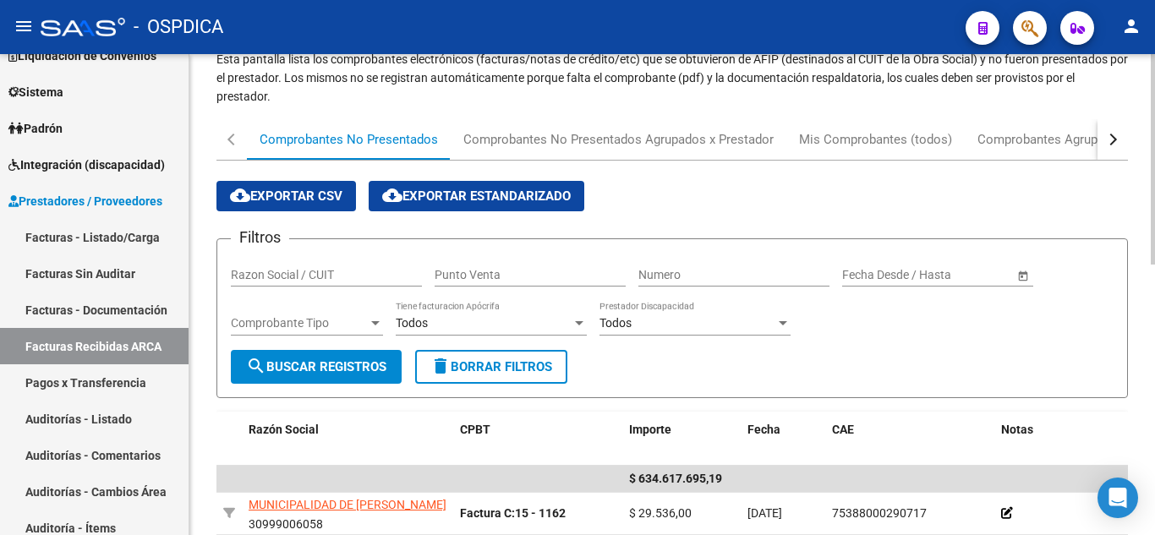
scroll to position [169, 0]
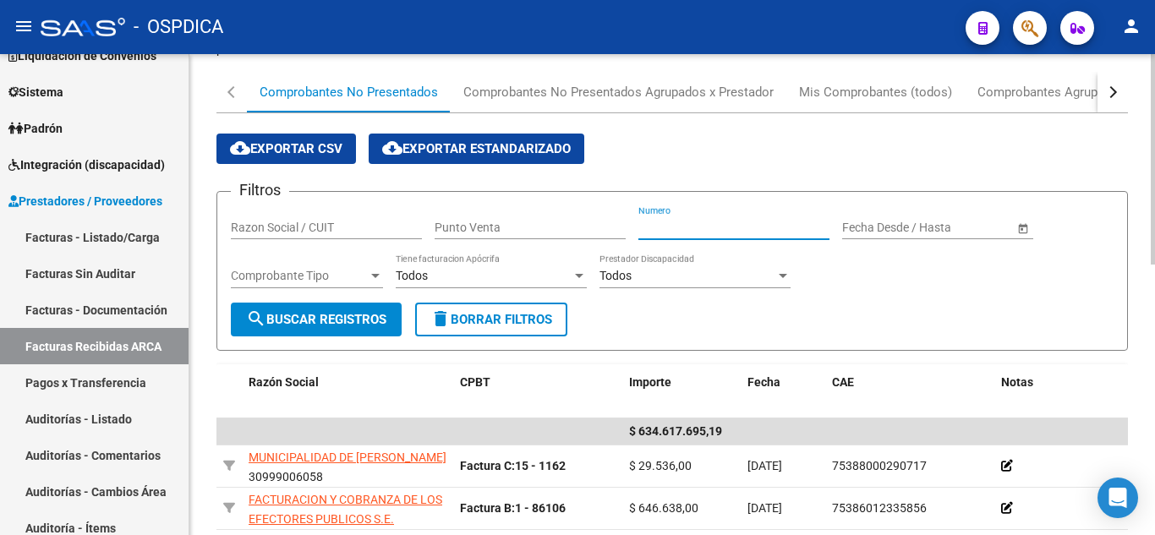
click at [715, 227] on input "Numero" at bounding box center [733, 228] width 191 height 14
click at [516, 230] on input "Punto Venta" at bounding box center [530, 228] width 191 height 14
click at [498, 224] on input "Punto Venta" at bounding box center [530, 228] width 191 height 14
type input "3"
click at [698, 226] on input "Numero" at bounding box center [733, 228] width 191 height 14
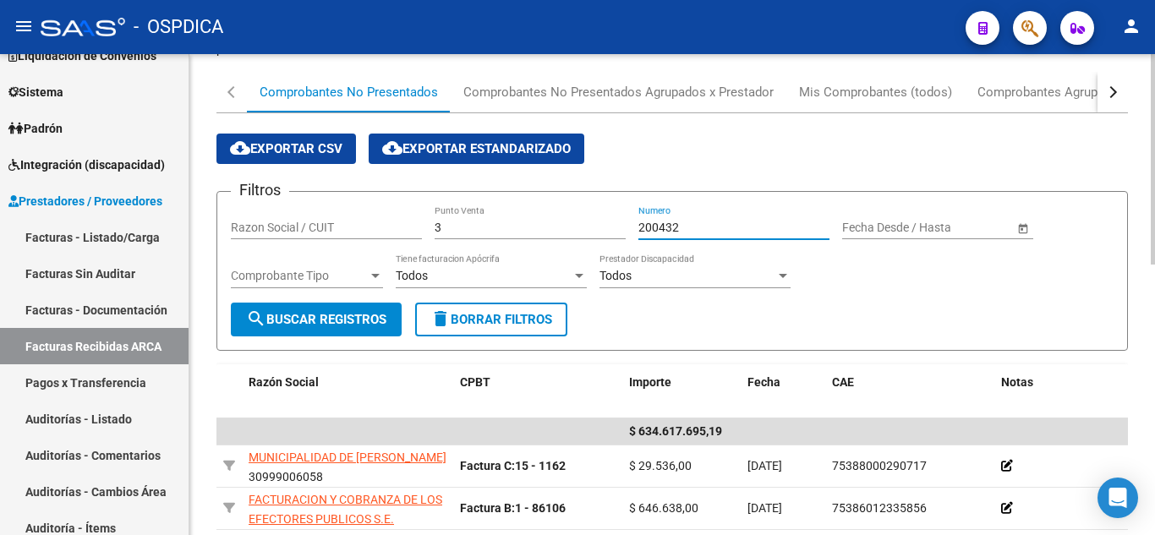
type input "200432"
click at [362, 327] on button "search Buscar Registros" at bounding box center [316, 320] width 171 height 34
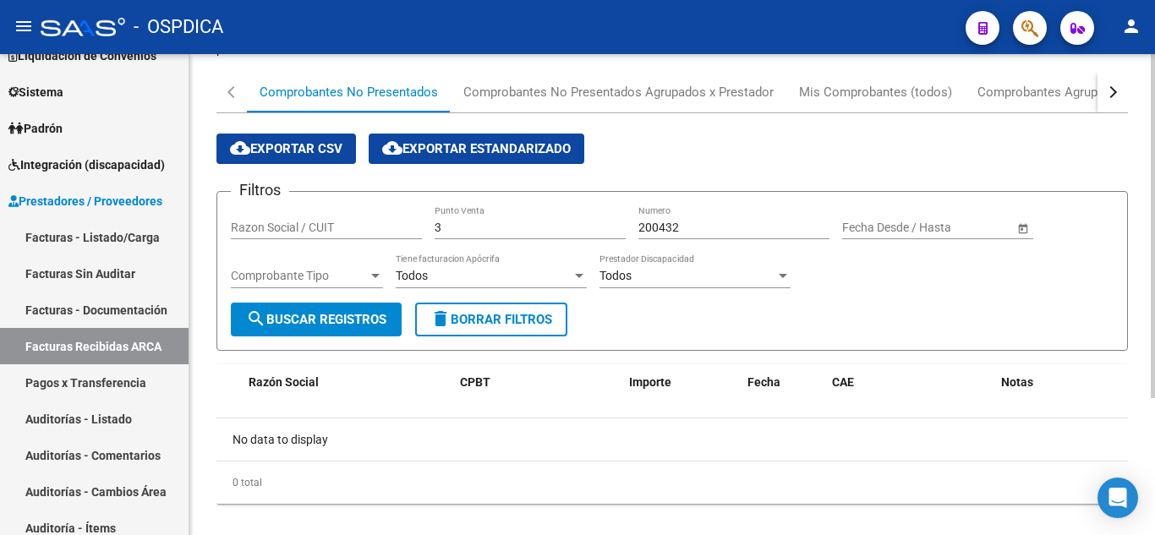
scroll to position [192, 0]
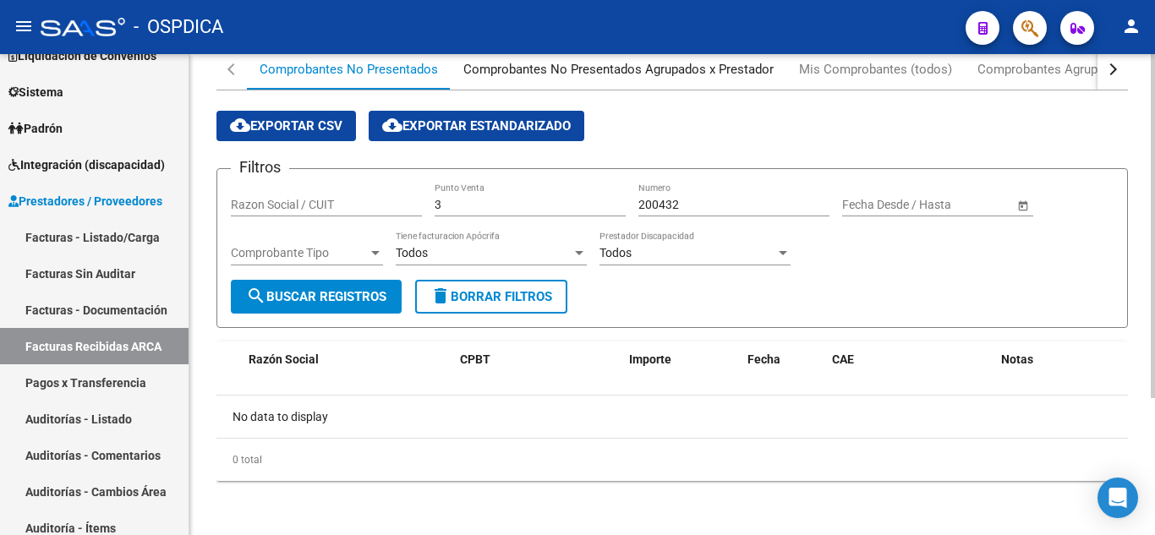
click at [677, 64] on div "Comprobantes No Presentados Agrupados x Prestador" at bounding box center [618, 69] width 310 height 19
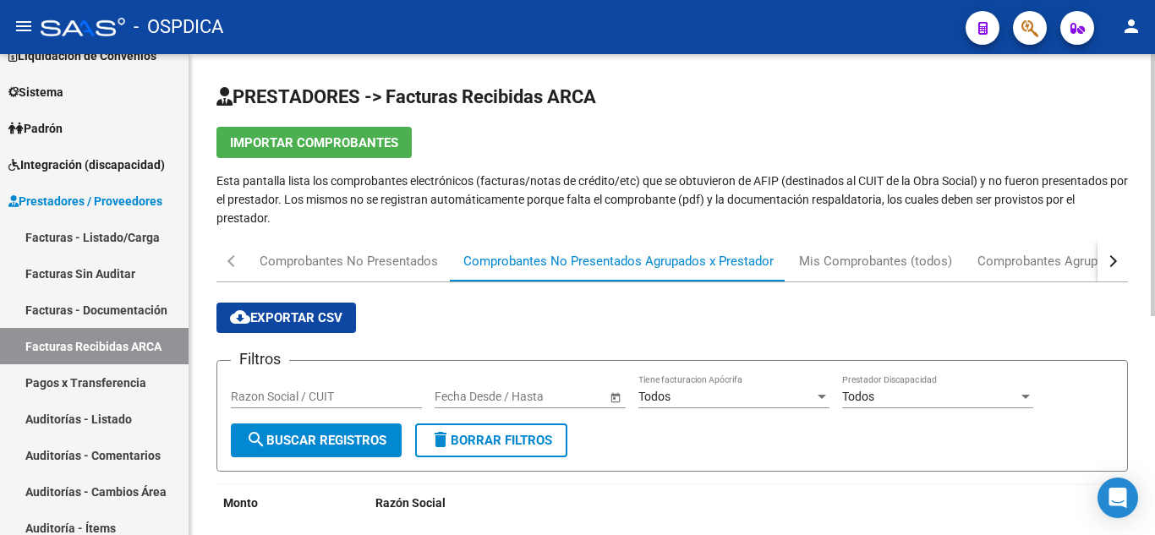
scroll to position [85, 0]
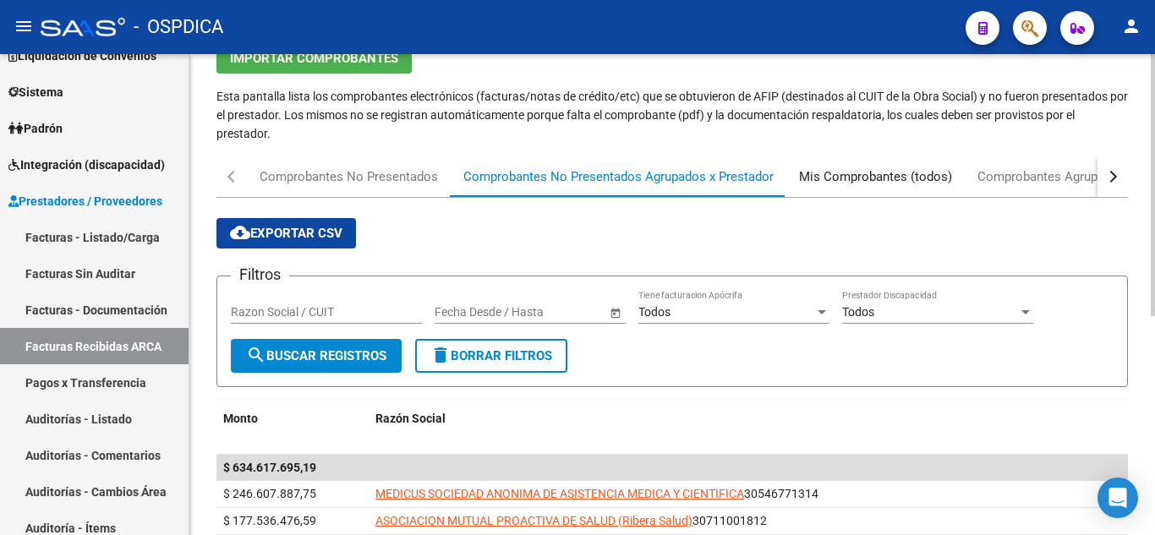
click at [882, 180] on div "Mis Comprobantes (todos)" at bounding box center [875, 176] width 153 height 19
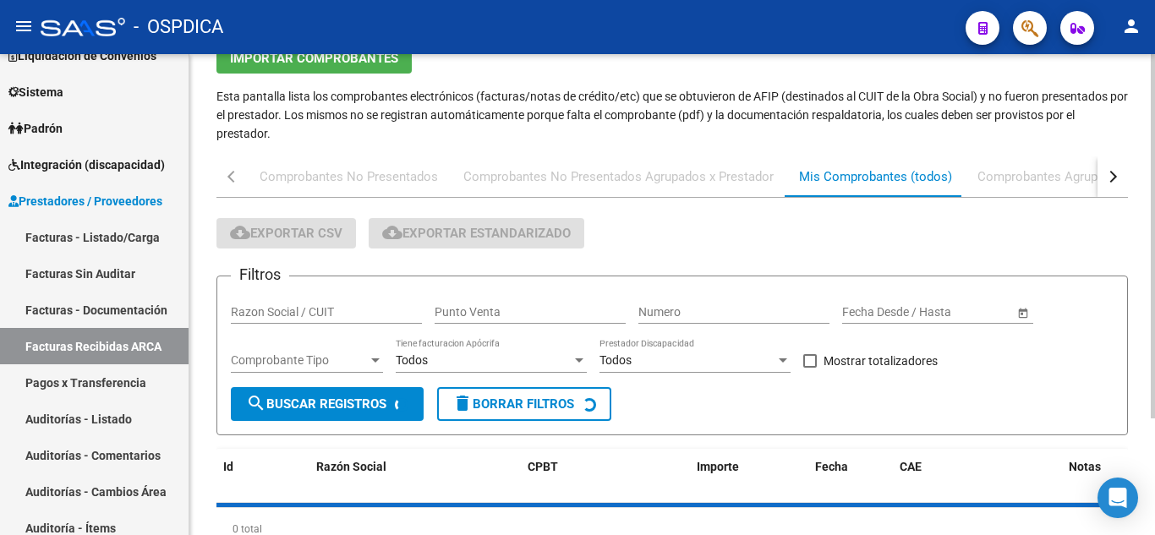
scroll to position [0, 0]
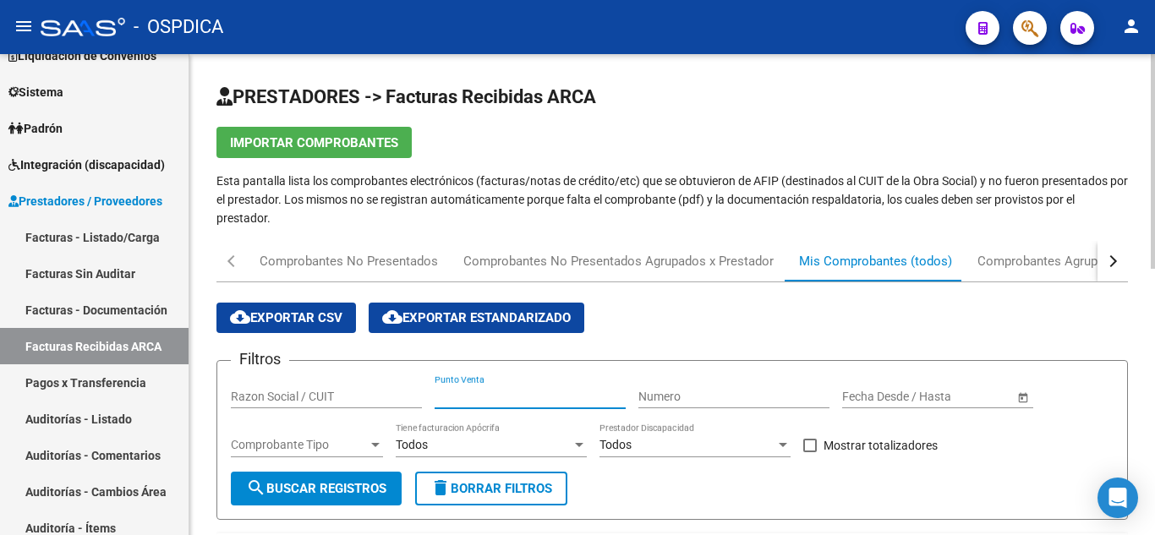
click at [483, 395] on input "Punto Venta" at bounding box center [530, 397] width 191 height 14
type input "3"
click at [712, 401] on input "Numero" at bounding box center [733, 397] width 191 height 14
type input "200403"
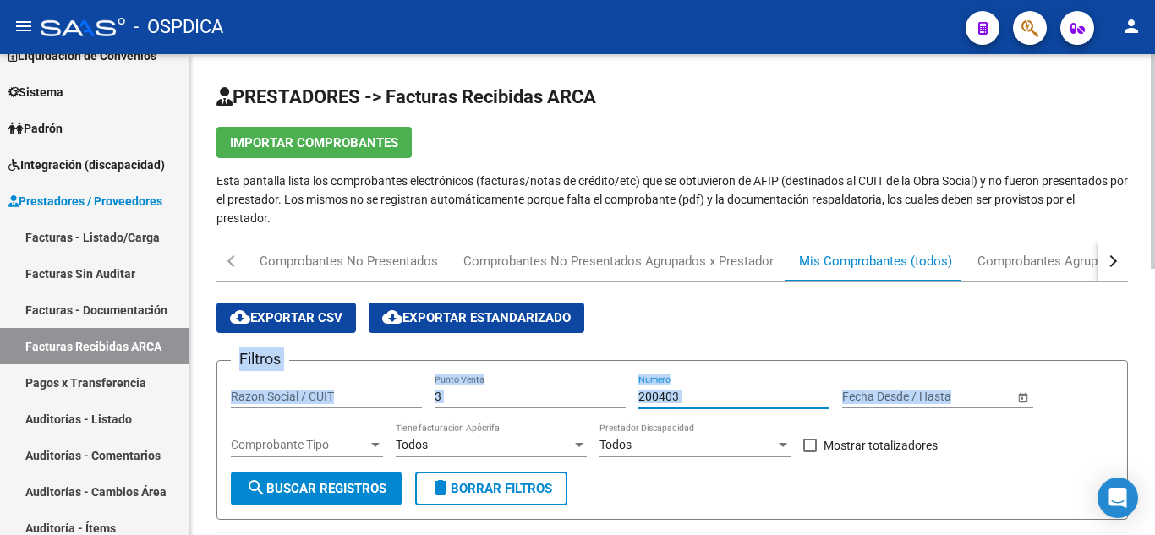
click at [1089, 333] on app-list-header "cloud_download Exportar CSV cloud_download Exportar Estandarizado Filtros Razon…" at bounding box center [671, 411] width 911 height 217
click at [804, 335] on app-list-header "cloud_download Exportar CSV cloud_download Exportar Estandarizado Filtros Razon…" at bounding box center [671, 411] width 911 height 217
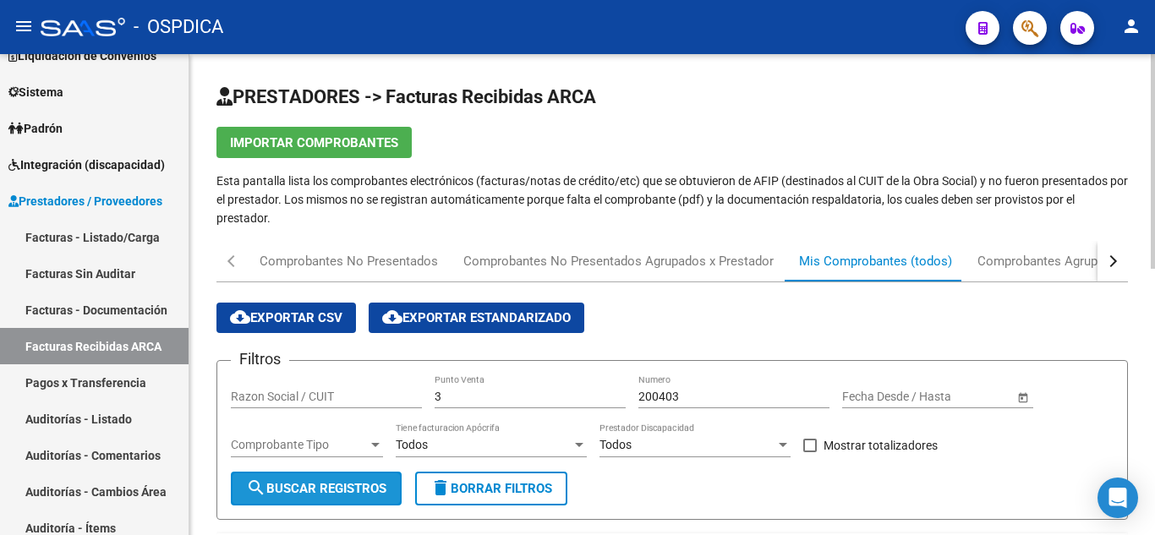
click at [366, 487] on span "search Buscar Registros" at bounding box center [316, 488] width 140 height 15
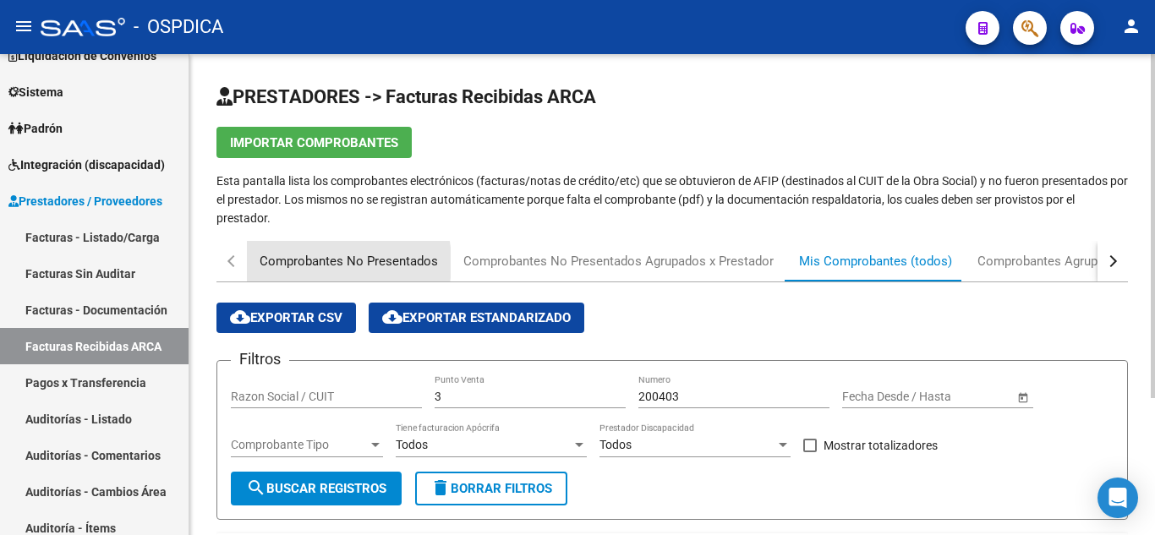
click at [303, 262] on div "Comprobantes No Presentados" at bounding box center [349, 261] width 178 height 19
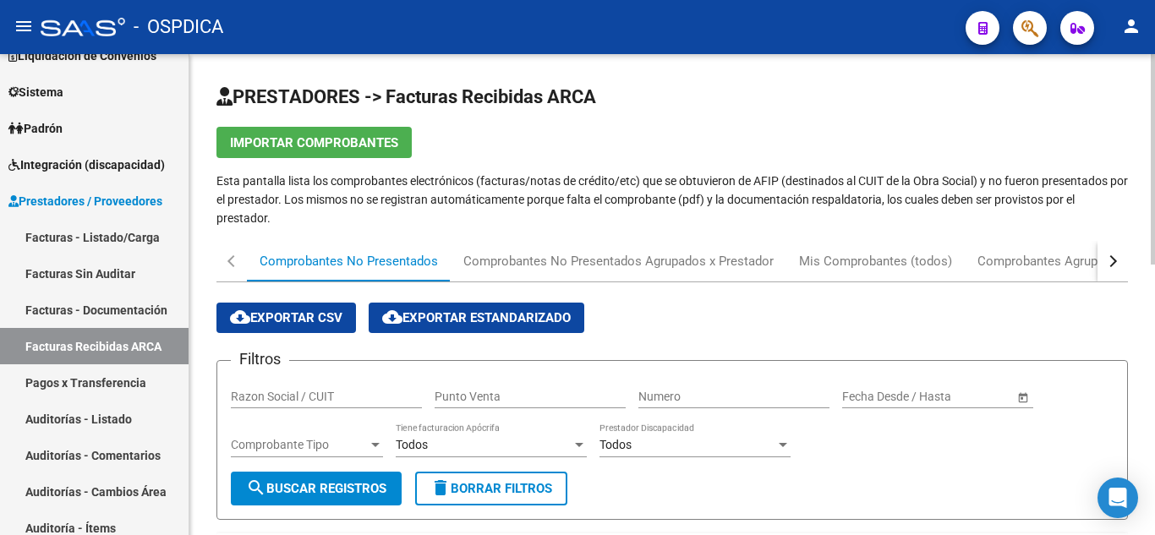
click at [321, 402] on input "Razon Social / CUIT" at bounding box center [326, 397] width 191 height 14
click at [569, 391] on input "Punto Venta" at bounding box center [530, 397] width 191 height 14
type input "3"
click at [734, 398] on input "Numero" at bounding box center [733, 397] width 191 height 14
click at [714, 397] on input "200403" at bounding box center [733, 397] width 191 height 14
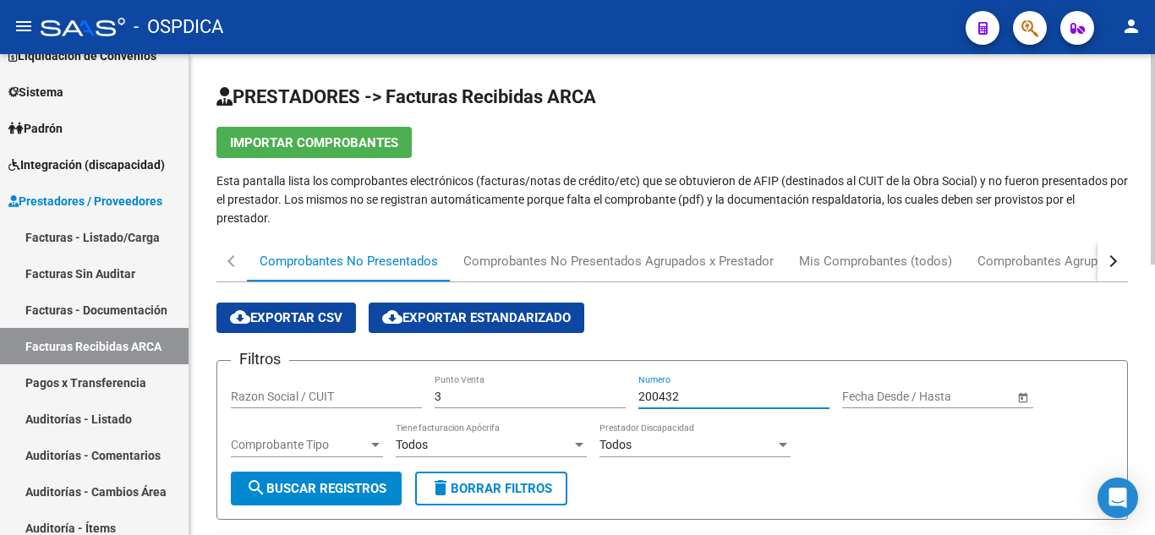
type input "200432"
click at [337, 493] on span "search Buscar Registros" at bounding box center [316, 488] width 140 height 15
